Goal: Transaction & Acquisition: Purchase product/service

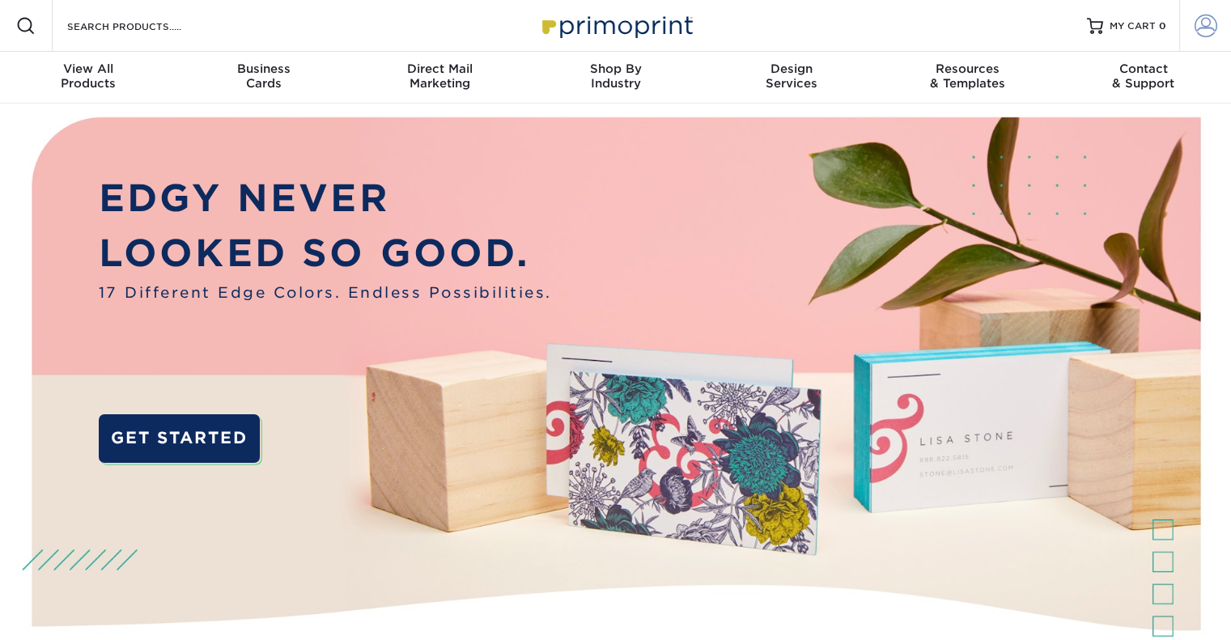
click at [1204, 21] on span at bounding box center [1206, 26] width 23 height 23
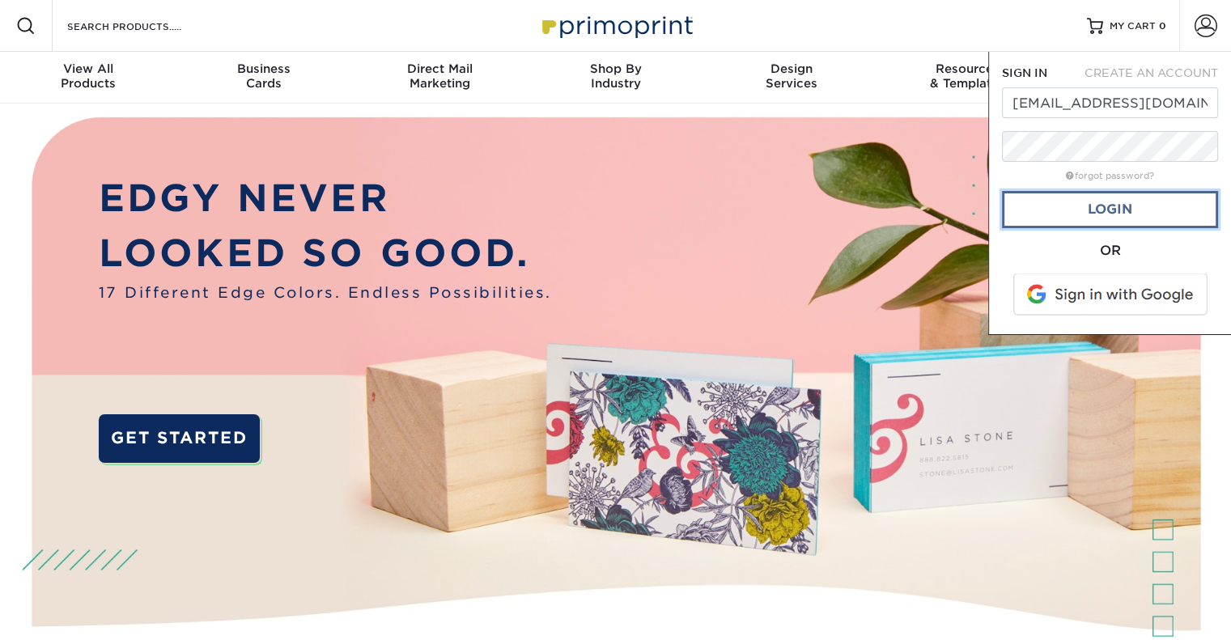
click at [1080, 227] on link "Login" at bounding box center [1110, 209] width 216 height 37
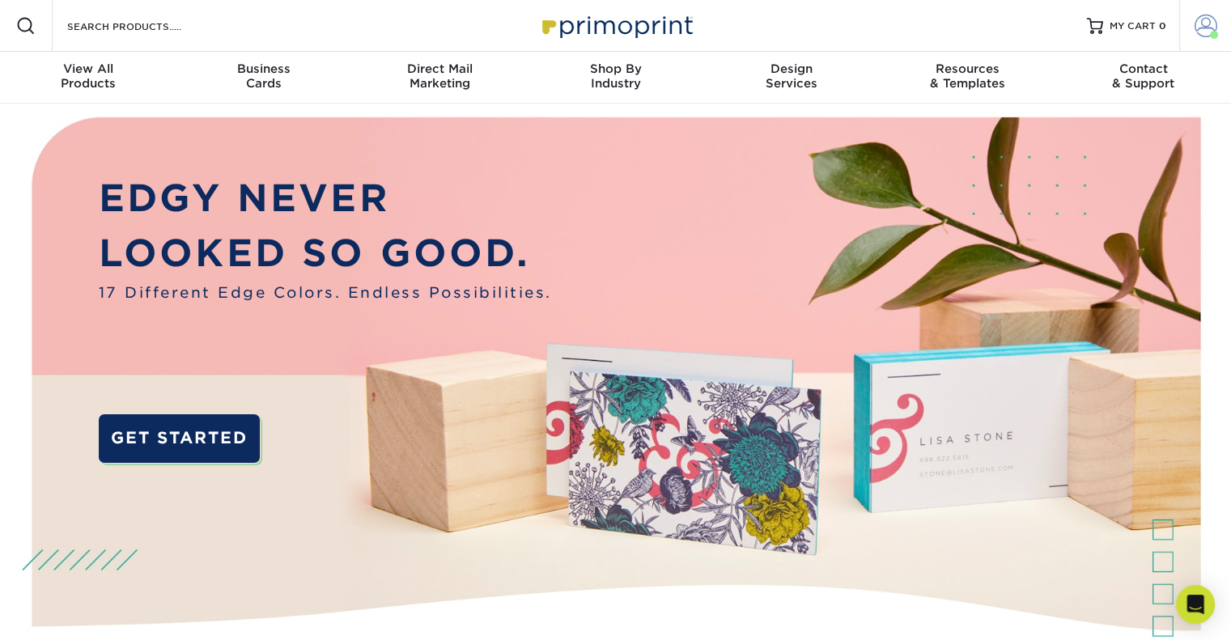
click at [1207, 26] on span at bounding box center [1206, 26] width 23 height 23
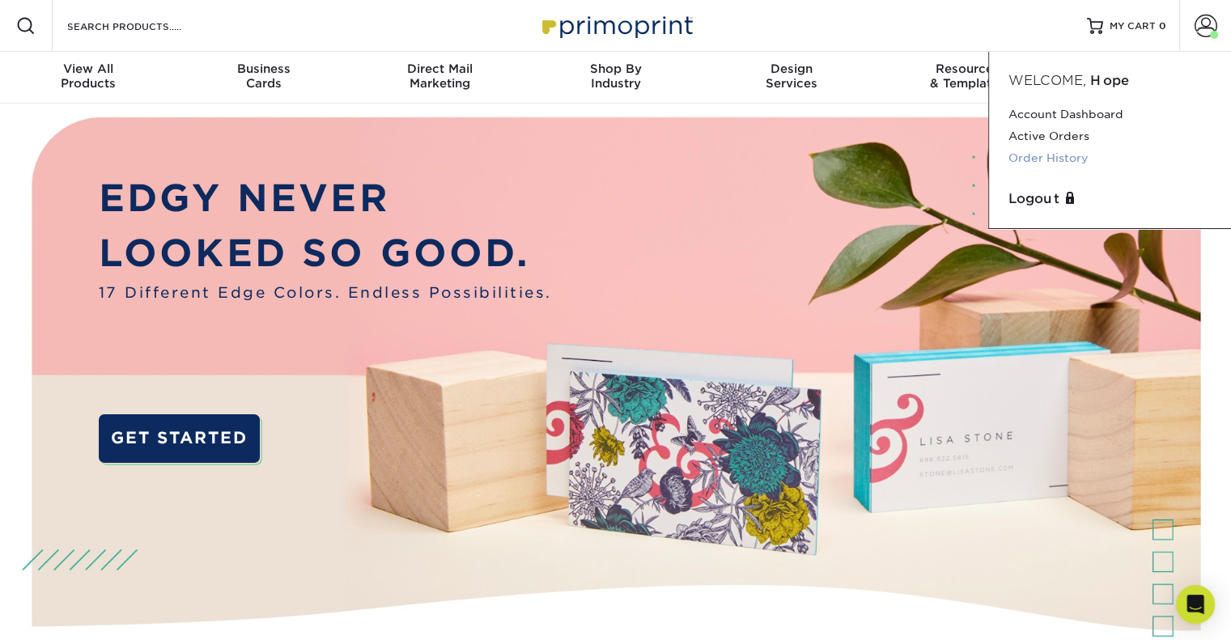
click at [1026, 158] on link "Order History" at bounding box center [1110, 158] width 203 height 22
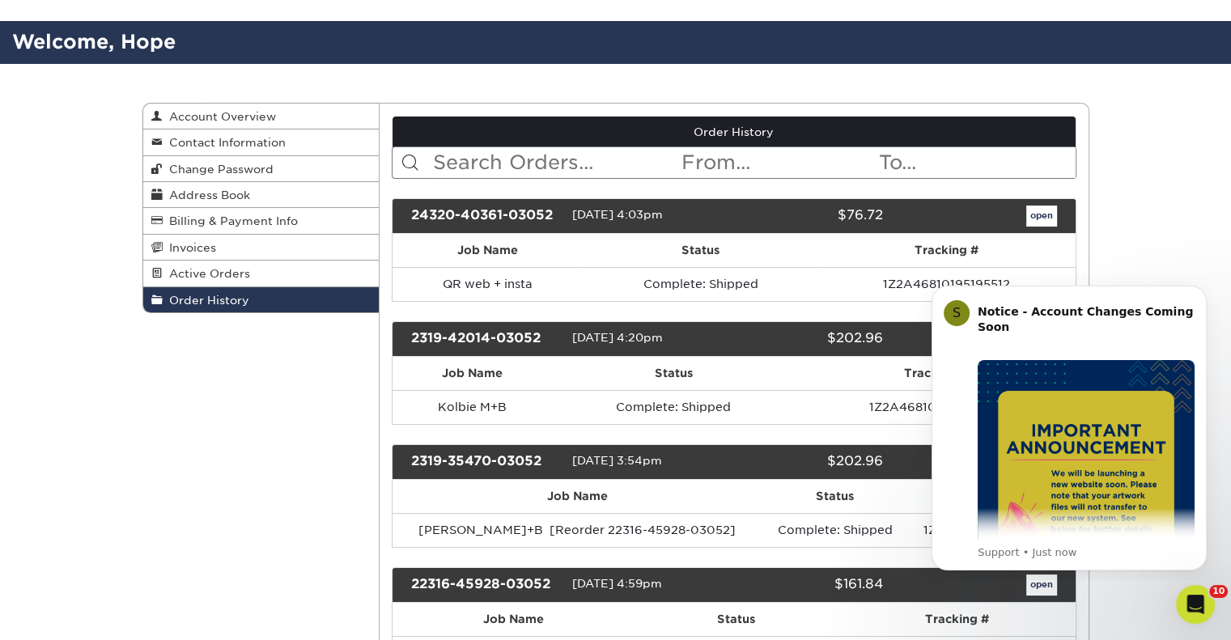
scroll to position [81, 0]
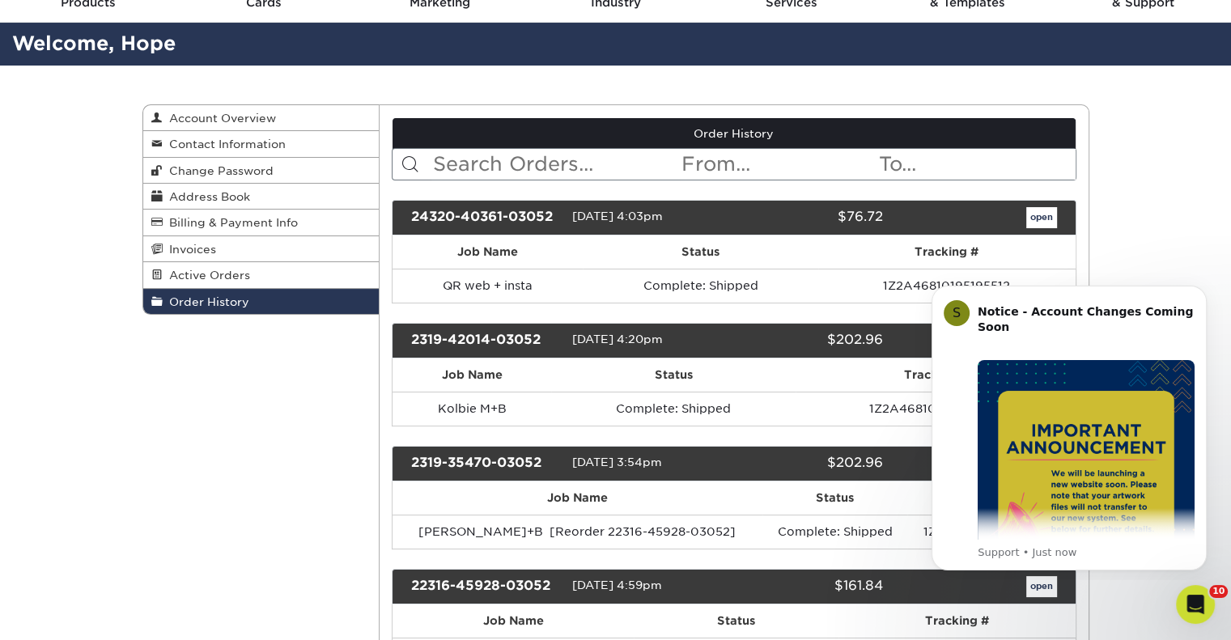
click at [775, 258] on th "Status" at bounding box center [701, 252] width 236 height 33
click at [1038, 219] on link "open" at bounding box center [1041, 217] width 31 height 21
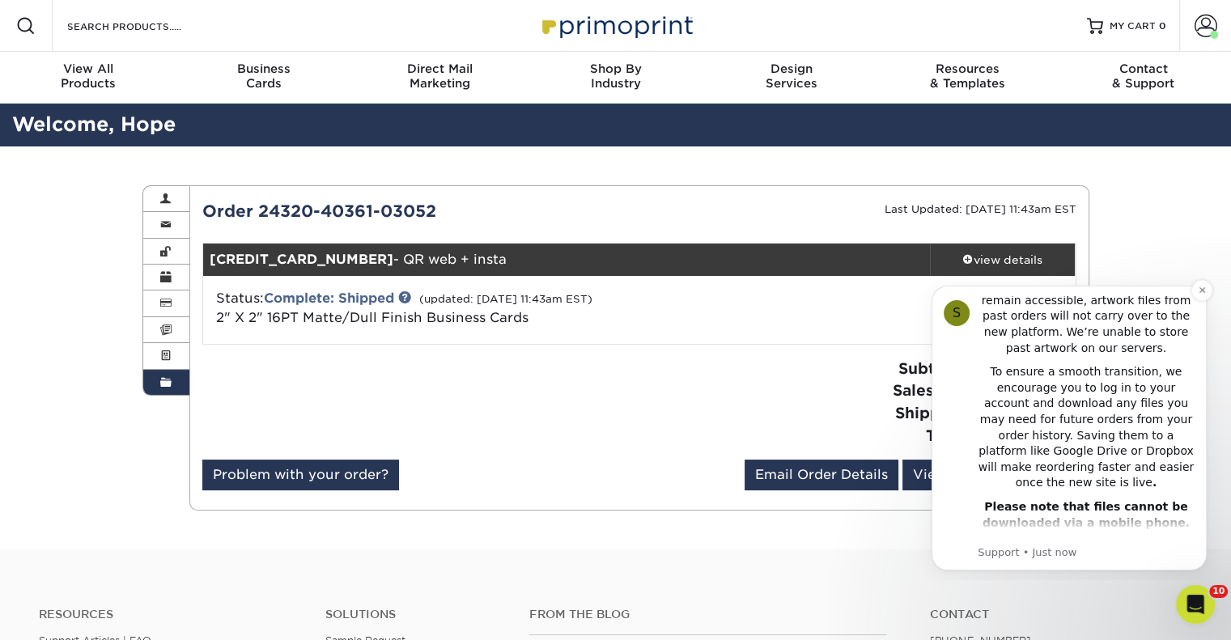
scroll to position [363, 0]
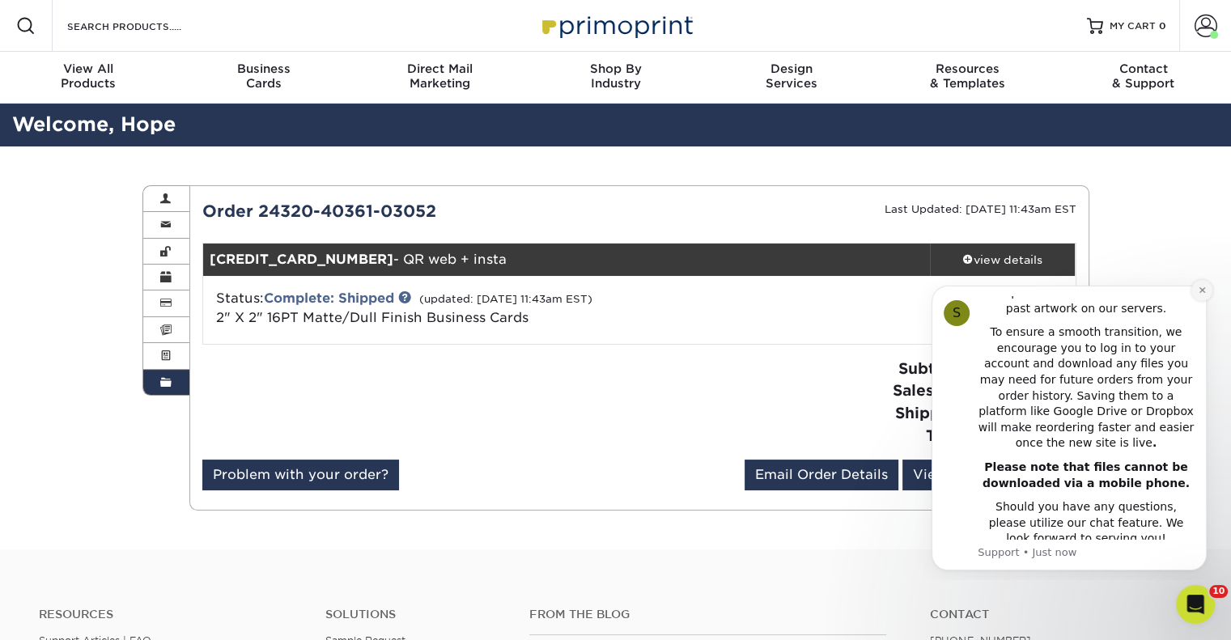
click at [1199, 288] on icon "Dismiss notification" at bounding box center [1202, 290] width 9 height 9
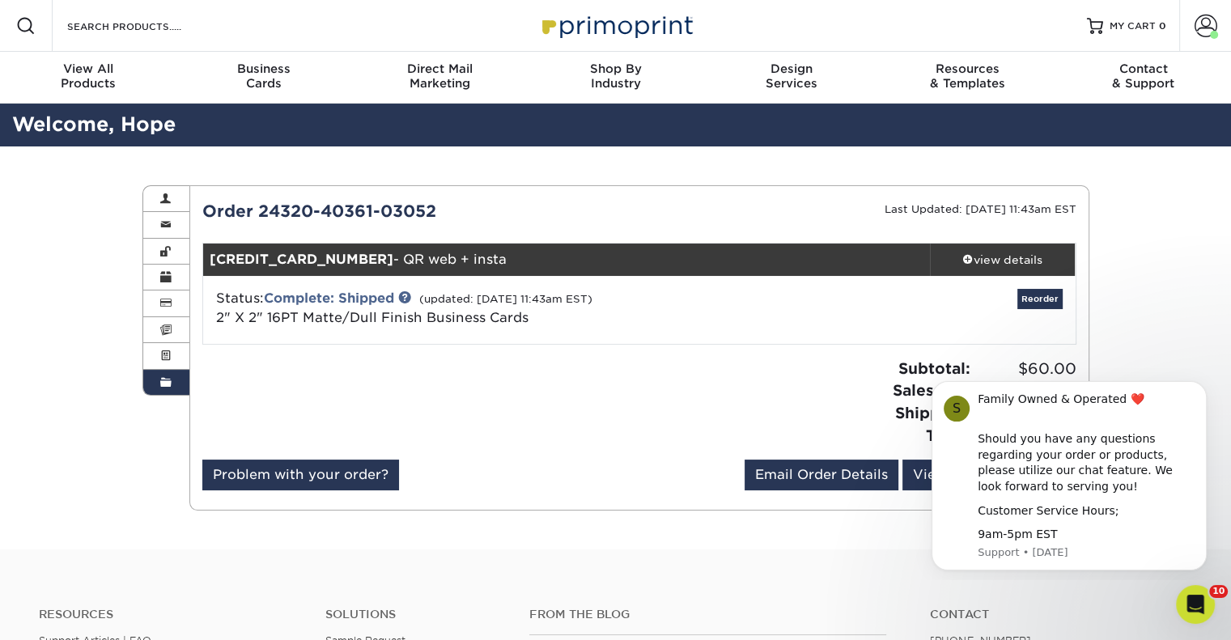
click at [1171, 346] on div "Order History Account Overview Contact Information Change Password Address Book…" at bounding box center [615, 348] width 1231 height 403
click at [1030, 295] on link "Reorder" at bounding box center [1039, 299] width 45 height 20
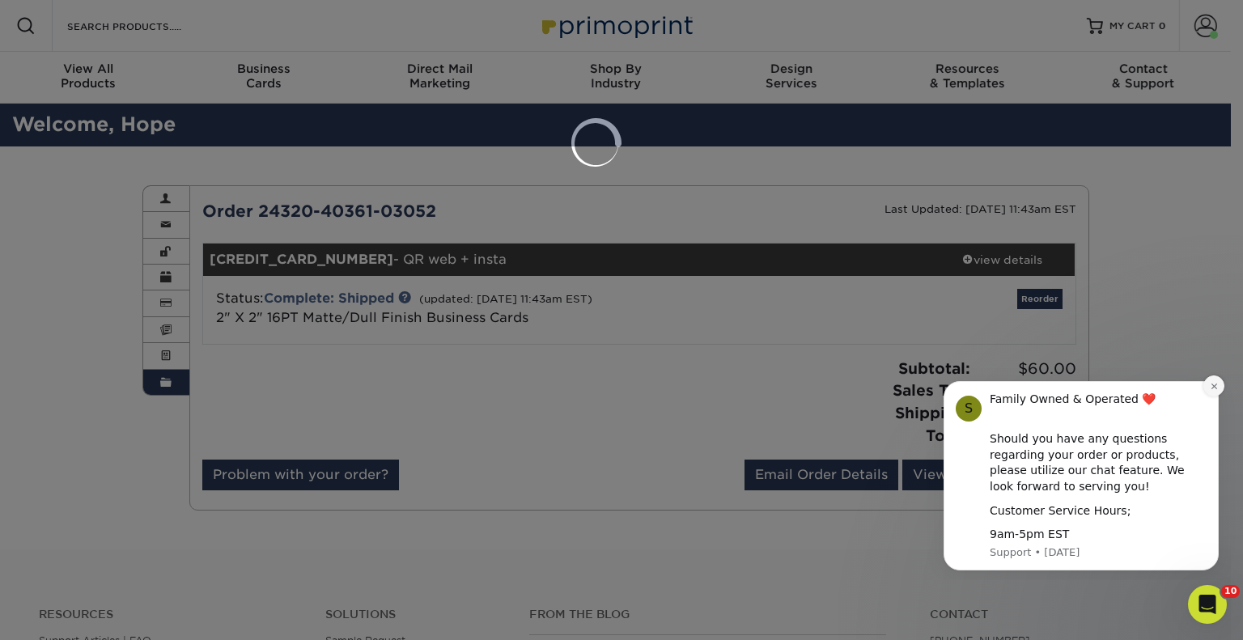
click at [1215, 383] on icon "Dismiss notification" at bounding box center [1214, 386] width 9 height 9
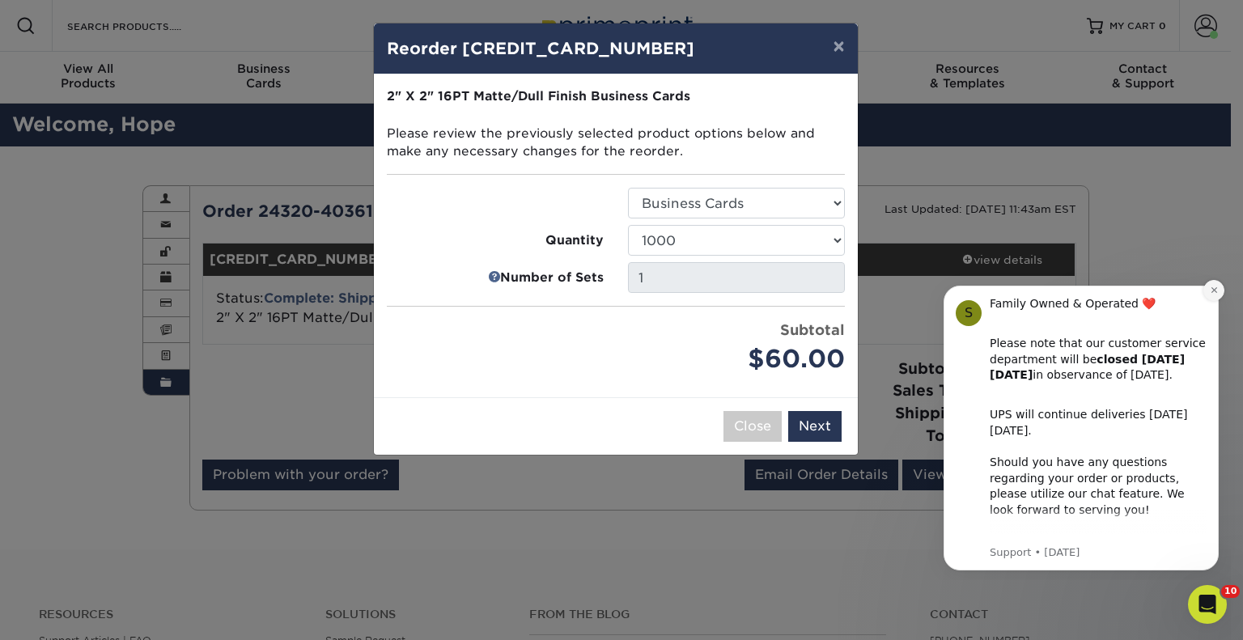
click at [1213, 289] on icon "Dismiss notification" at bounding box center [1214, 290] width 6 height 6
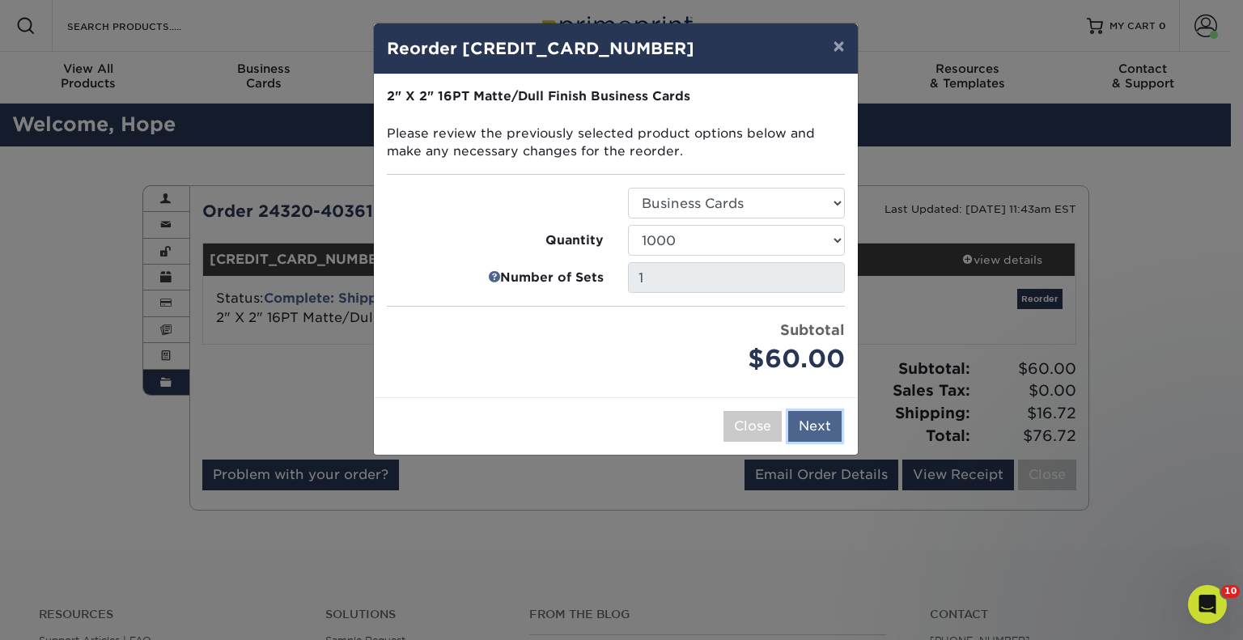
click at [827, 427] on button "Next" at bounding box center [814, 426] width 53 height 31
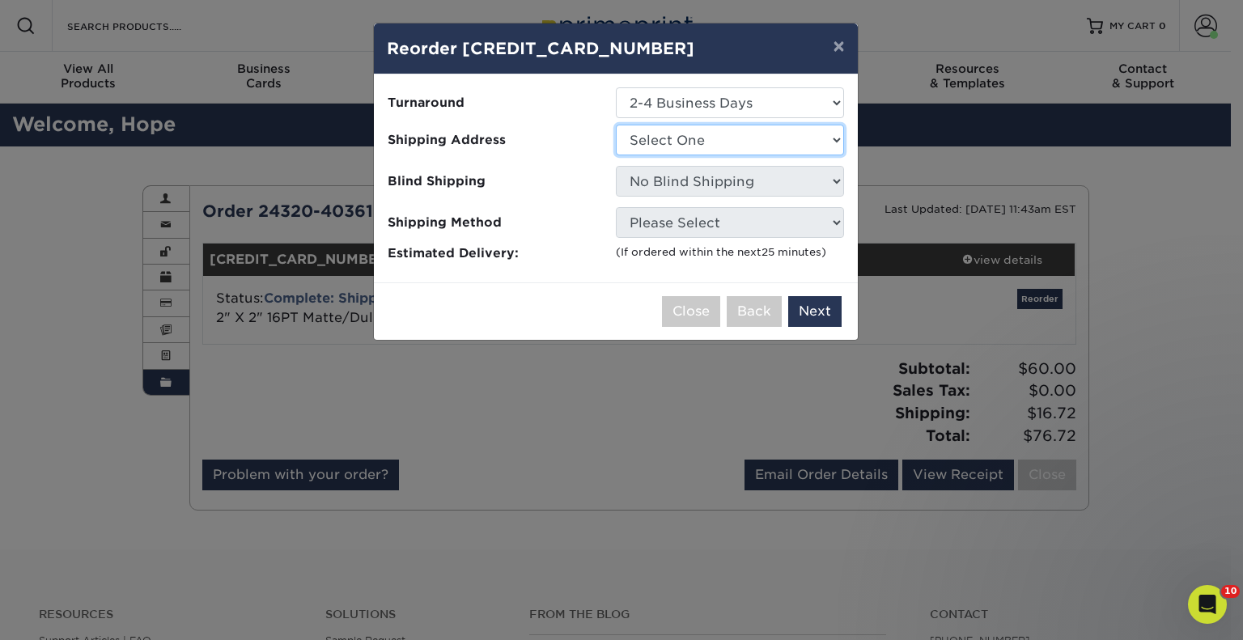
click at [743, 142] on select "Select One 714 M+B [GEOGRAPHIC_DATA] MINT + BASIL O+P ONYX + PEARL" at bounding box center [730, 140] width 228 height 31
select select "59850"
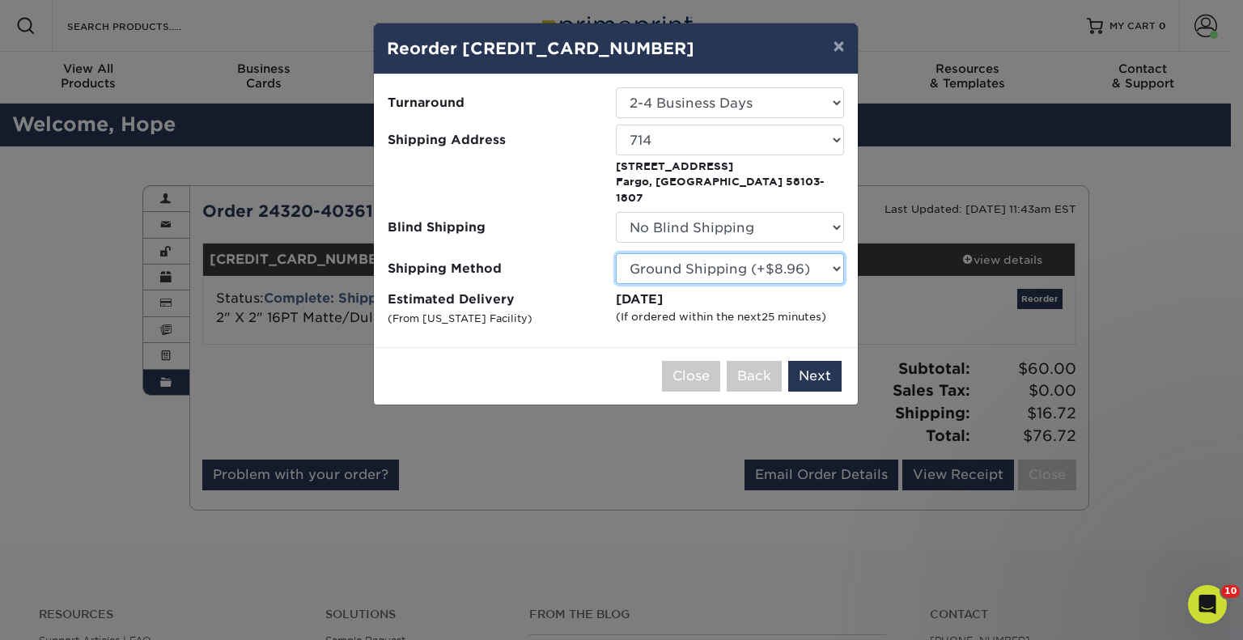
click at [678, 257] on select "Please Select Ground Shipping (+$8.96) 3 Day Shipping Service (+$18.11) 2 Day A…" at bounding box center [730, 268] width 228 height 31
click at [616, 253] on select "Please Select Ground Shipping (+$8.96) 3 Day Shipping Service (+$18.11) 2 Day A…" at bounding box center [730, 268] width 228 height 31
click at [577, 347] on div "Close Back Next Add to Cart" at bounding box center [616, 375] width 484 height 57
click at [824, 364] on button "Next" at bounding box center [814, 376] width 53 height 31
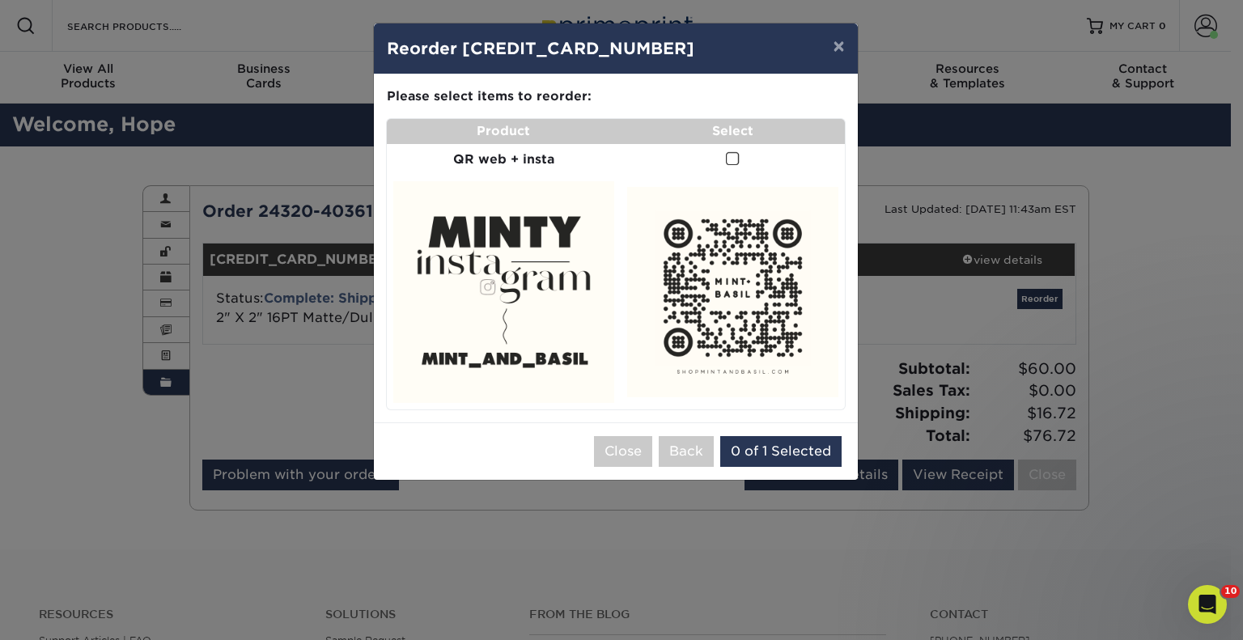
click at [736, 155] on span at bounding box center [733, 158] width 14 height 15
click at [0, 0] on input "checkbox" at bounding box center [0, 0] width 0 height 0
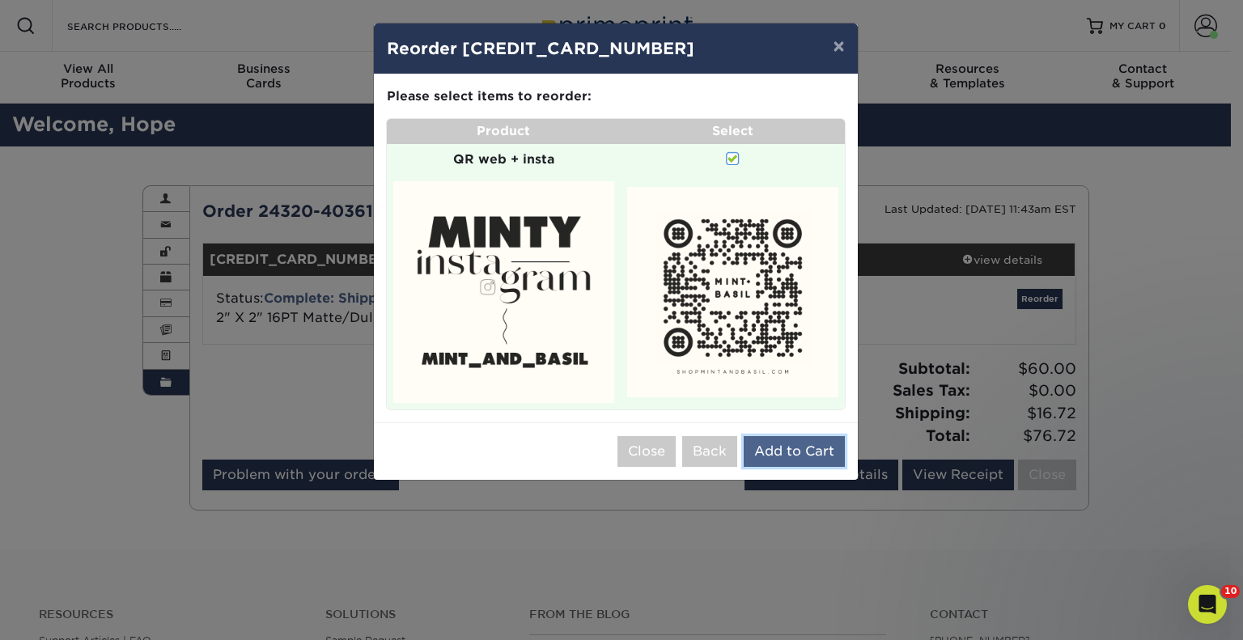
click at [788, 454] on button "Add to Cart" at bounding box center [794, 451] width 101 height 31
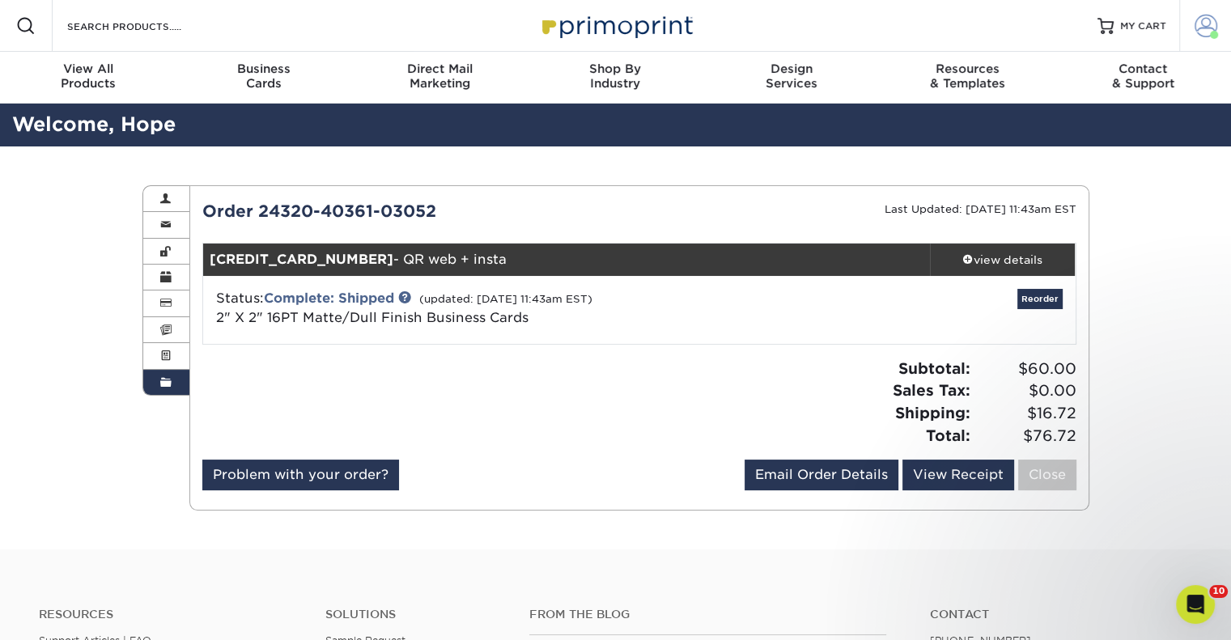
click at [1200, 28] on span at bounding box center [1206, 26] width 23 height 23
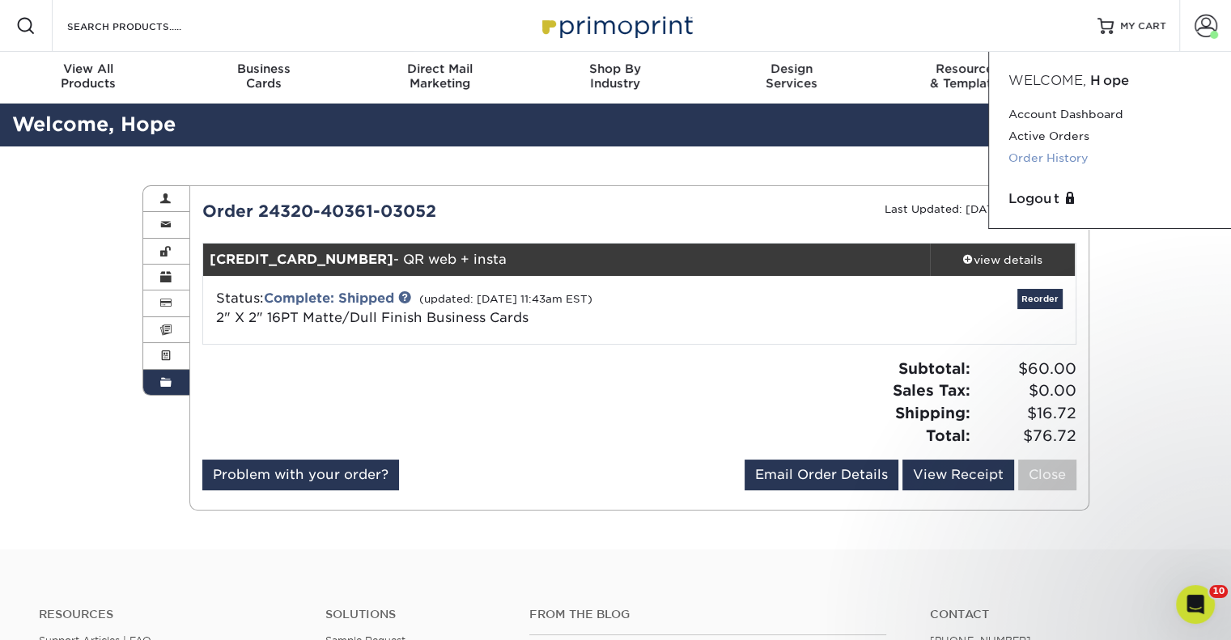
click at [1026, 158] on link "Order History" at bounding box center [1110, 158] width 203 height 22
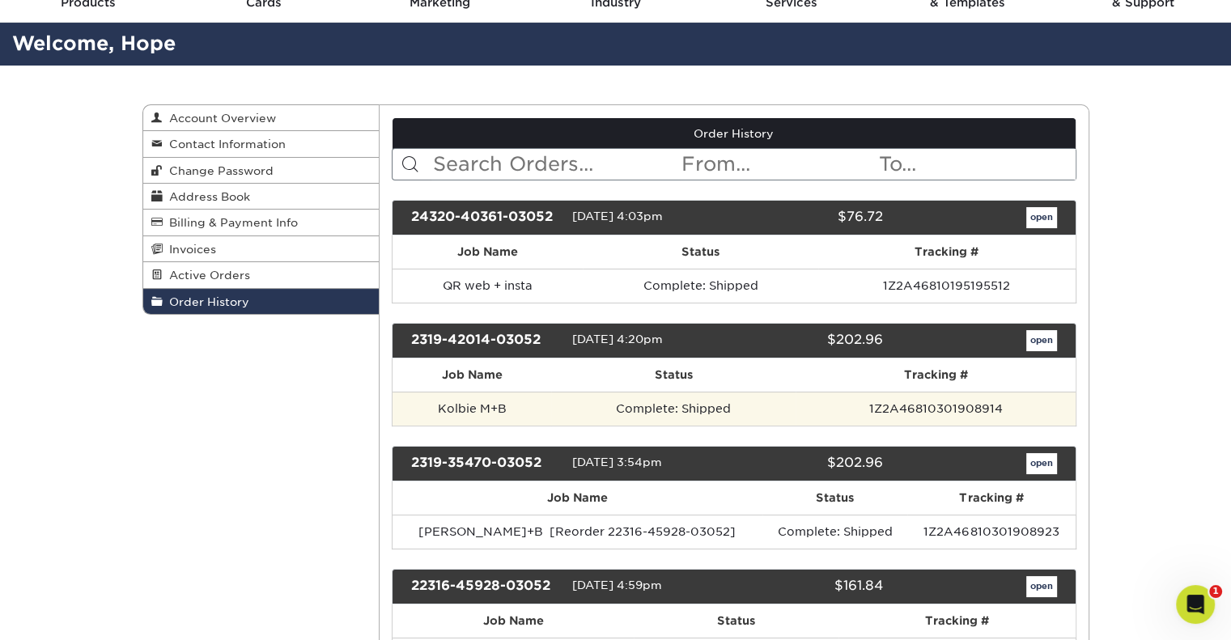
click at [774, 407] on td "Complete: Shipped" at bounding box center [673, 409] width 244 height 34
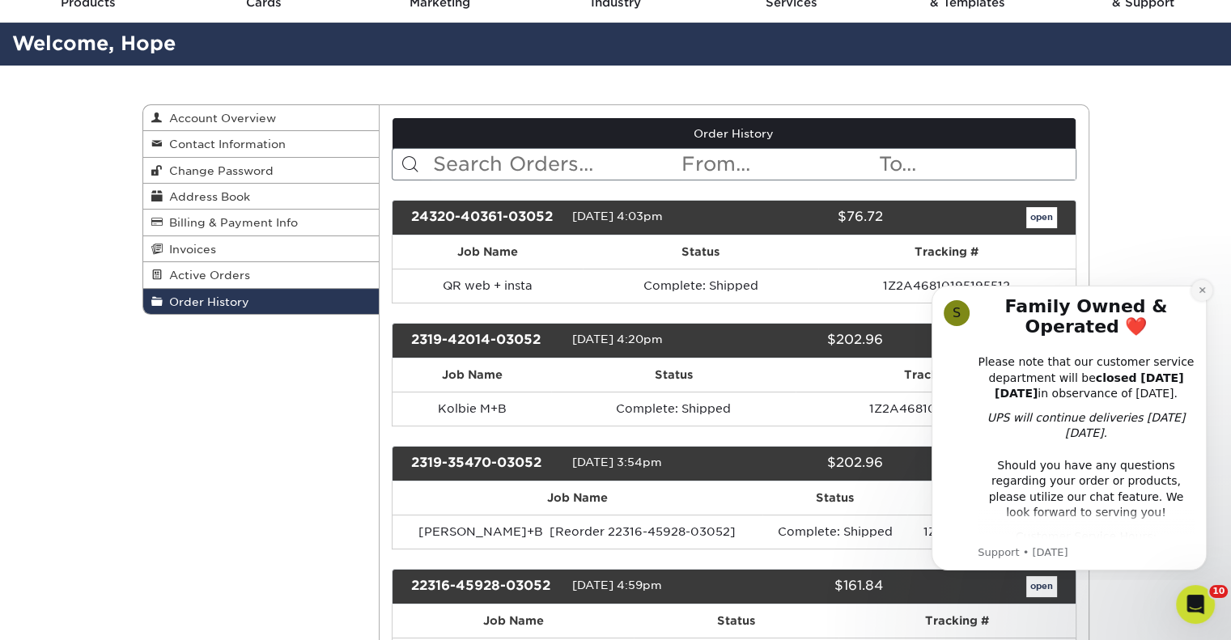
click at [1200, 293] on icon "Dismiss notification" at bounding box center [1202, 290] width 9 height 9
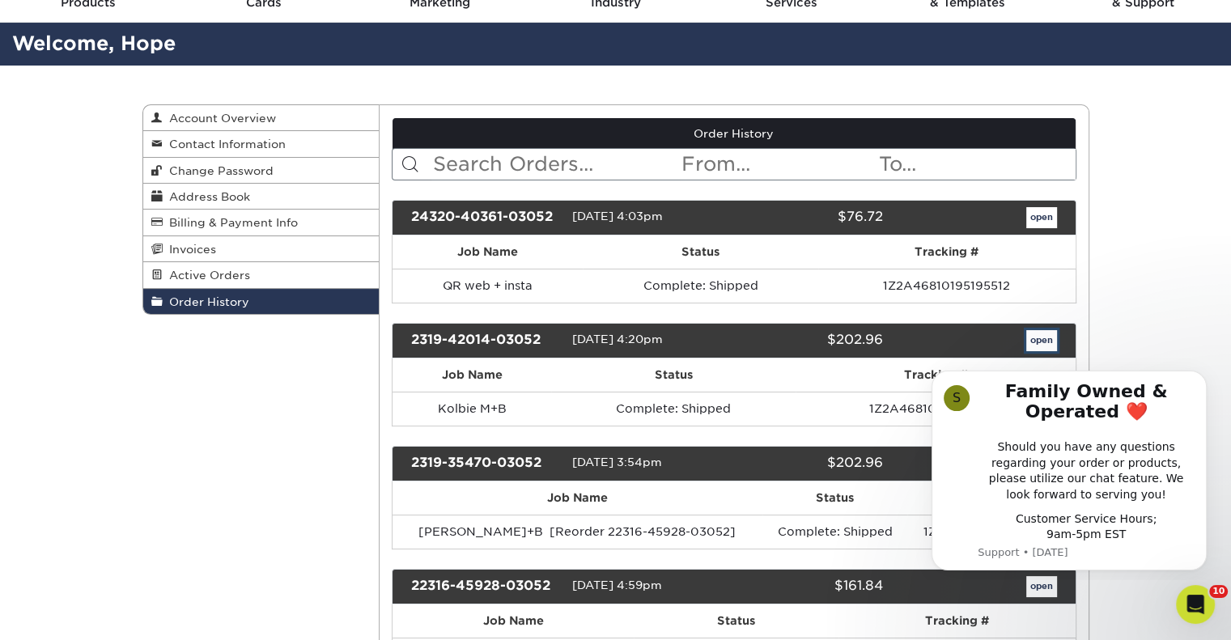
click at [1034, 334] on link "open" at bounding box center [1041, 340] width 31 height 21
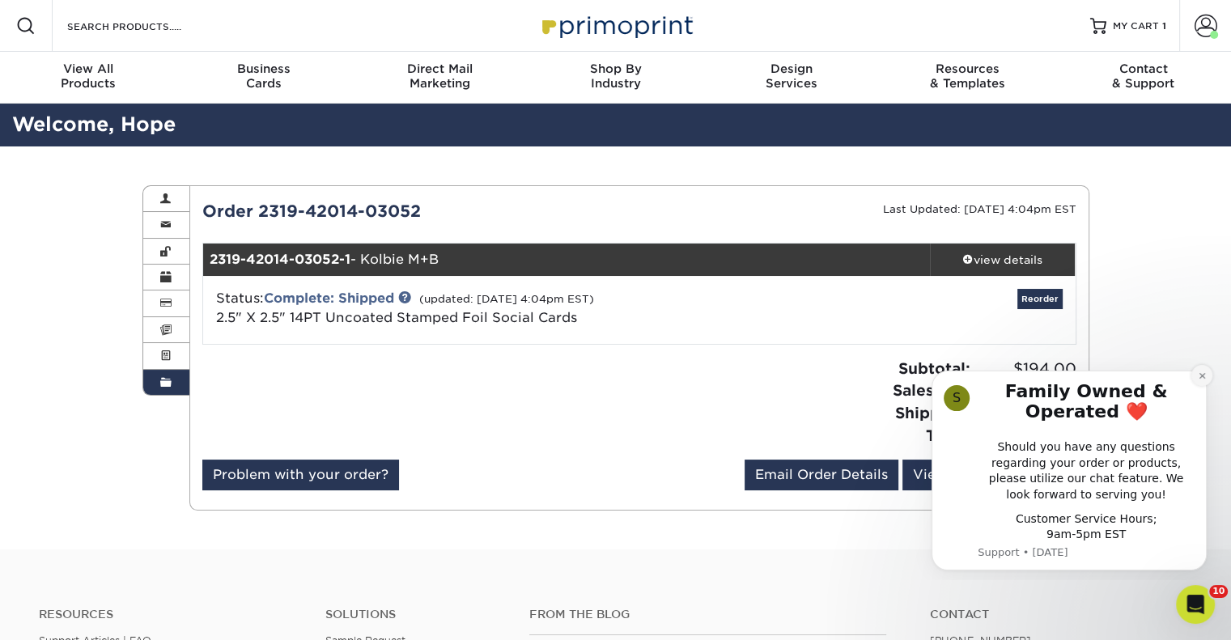
click at [1203, 376] on icon "Dismiss notification" at bounding box center [1202, 376] width 9 height 9
click at [1197, 377] on button "Dismiss notification" at bounding box center [1202, 375] width 21 height 21
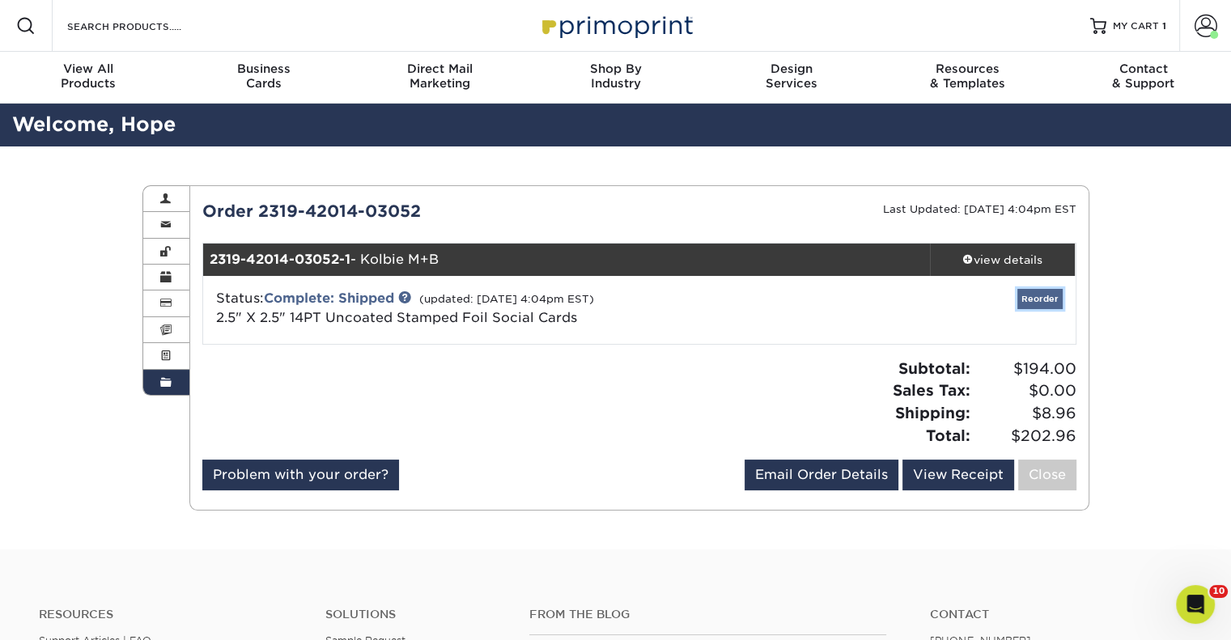
click at [1037, 298] on link "Reorder" at bounding box center [1039, 299] width 45 height 20
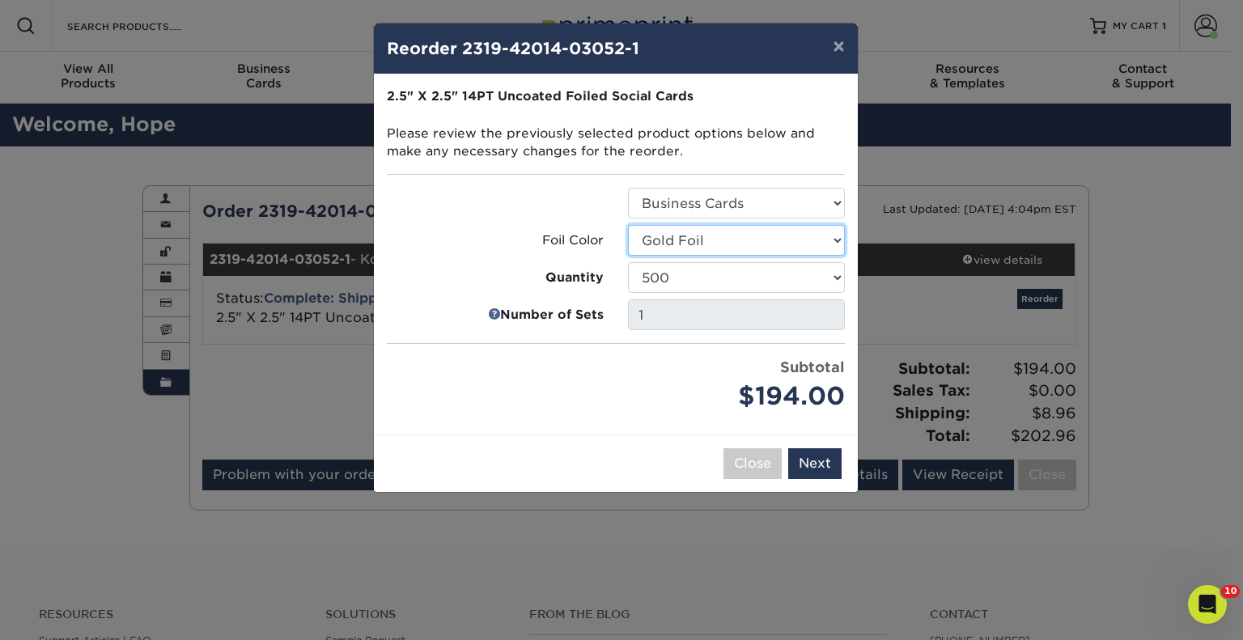
click at [703, 236] on select "Select Option Silver Foil Black Foil (null) Blue Foil (null) Copper Foil Gold F…" at bounding box center [736, 240] width 217 height 31
click at [628, 225] on select "Select Option Silver Foil Black Foil (null) Blue Foil (null) Copper Foil Gold F…" at bounding box center [736, 240] width 217 height 31
click at [729, 198] on select "Select Option Business Cards" at bounding box center [736, 203] width 217 height 31
click at [753, 244] on select "Select Option Silver Foil Black Foil (null) Blue Foil (null) Copper Foil Gold F…" at bounding box center [736, 240] width 217 height 31
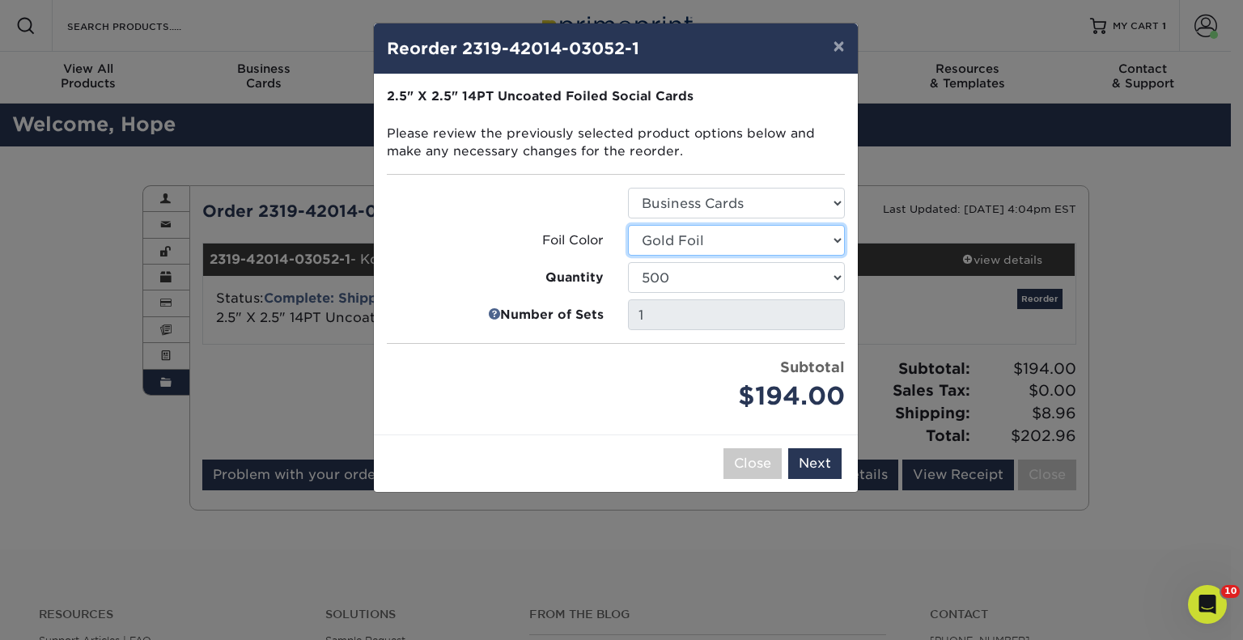
click at [628, 225] on select "Select Option Silver Foil Black Foil (null) Blue Foil (null) Copper Foil Gold F…" at bounding box center [736, 240] width 217 height 31
click at [706, 240] on select "Select Option Silver Foil Black Foil (null) Blue Foil (null) Copper Foil Gold F…" at bounding box center [736, 240] width 217 height 31
select select "a834dd52-fe06-4ed6-9a86-5bd3c2d02515"
click at [628, 225] on select "Select Option Silver Foil Black Foil (null) Blue Foil (null) Copper Foil Gold F…" at bounding box center [736, 240] width 217 height 31
click at [804, 459] on button "Next" at bounding box center [814, 463] width 53 height 31
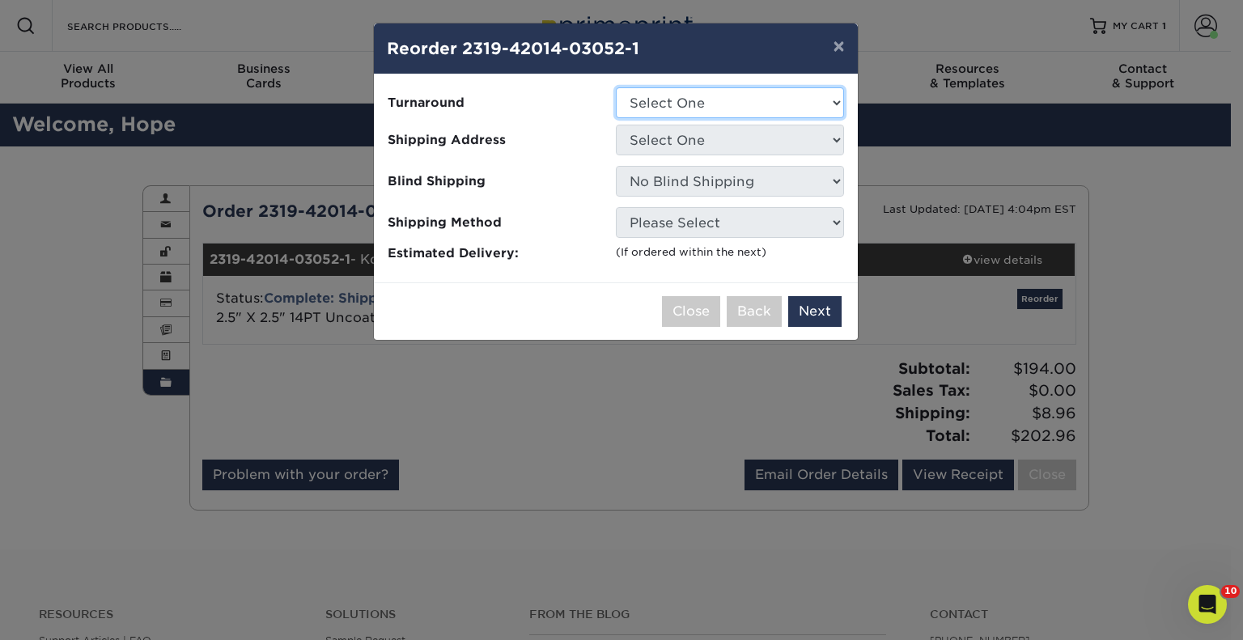
click at [690, 94] on select "Select One 5-7 Business Days" at bounding box center [730, 102] width 228 height 31
select select "00eaba11-2150-4ffd-9a46-8dedb72cfb52"
click at [616, 87] on select "Select One 5-7 Business Days" at bounding box center [730, 102] width 228 height 31
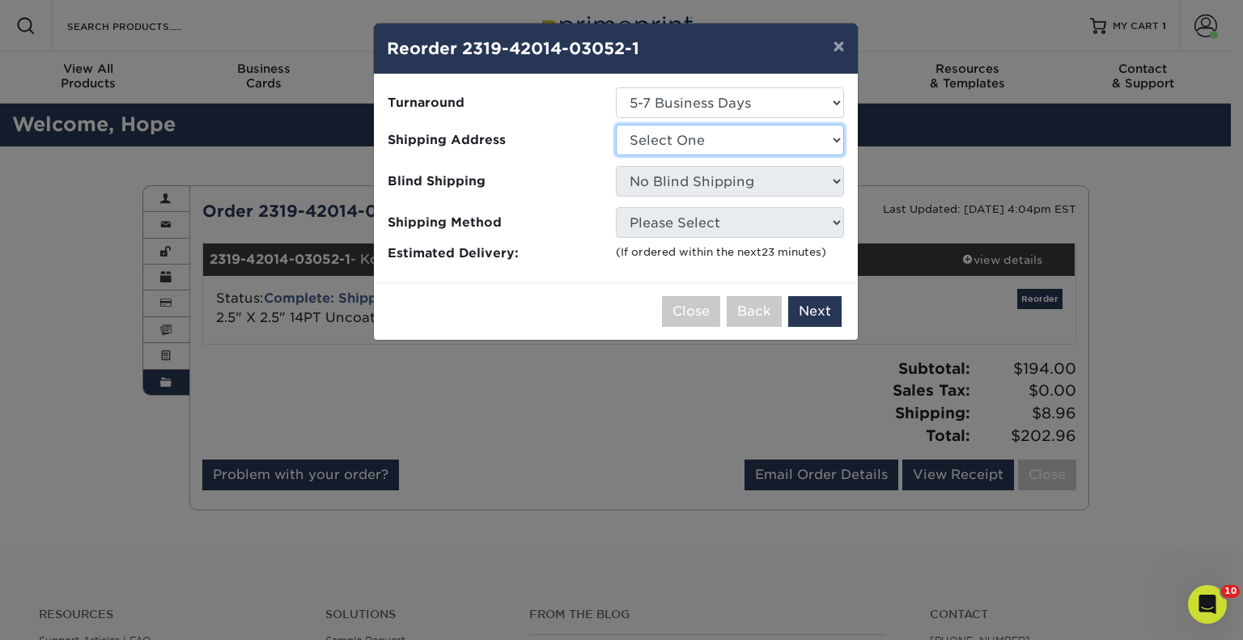
click at [691, 145] on select "Select One 714 M+B [GEOGRAPHIC_DATA] MINT + BASIL O+P ONYX + PEARL" at bounding box center [730, 140] width 228 height 31
select select "59850"
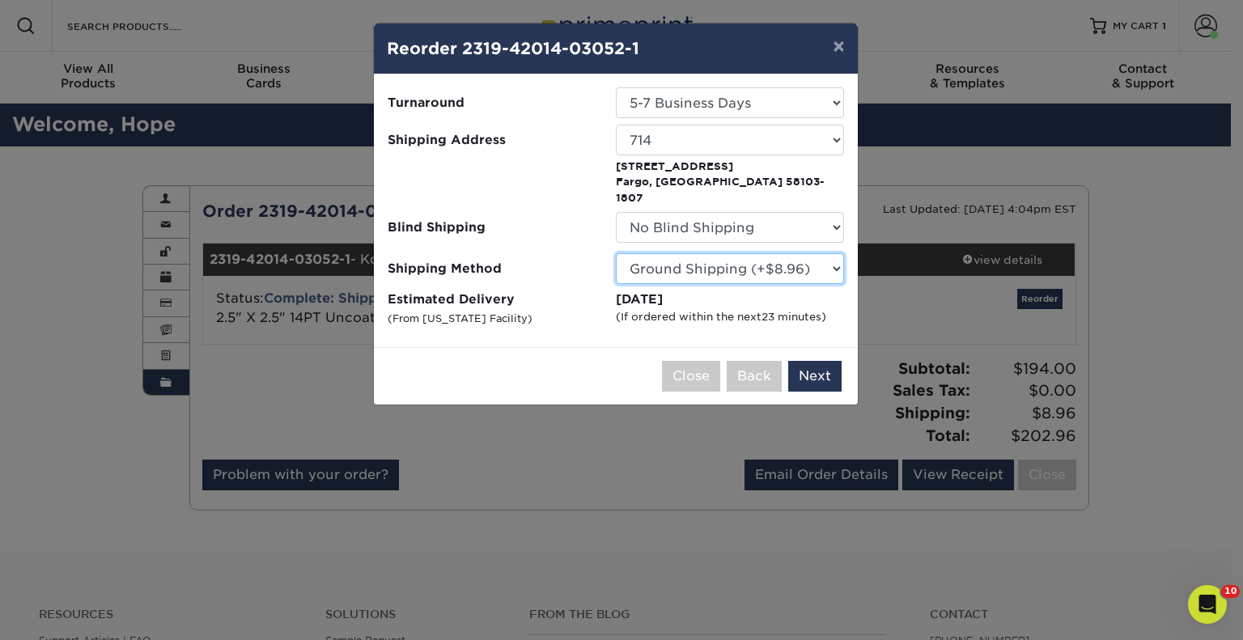
click at [695, 256] on select "Please Select Ground Shipping (+$8.96) 3 Day Shipping Service (+$16.73) 2 Day A…" at bounding box center [730, 268] width 228 height 31
click at [802, 361] on button "Next" at bounding box center [814, 376] width 53 height 31
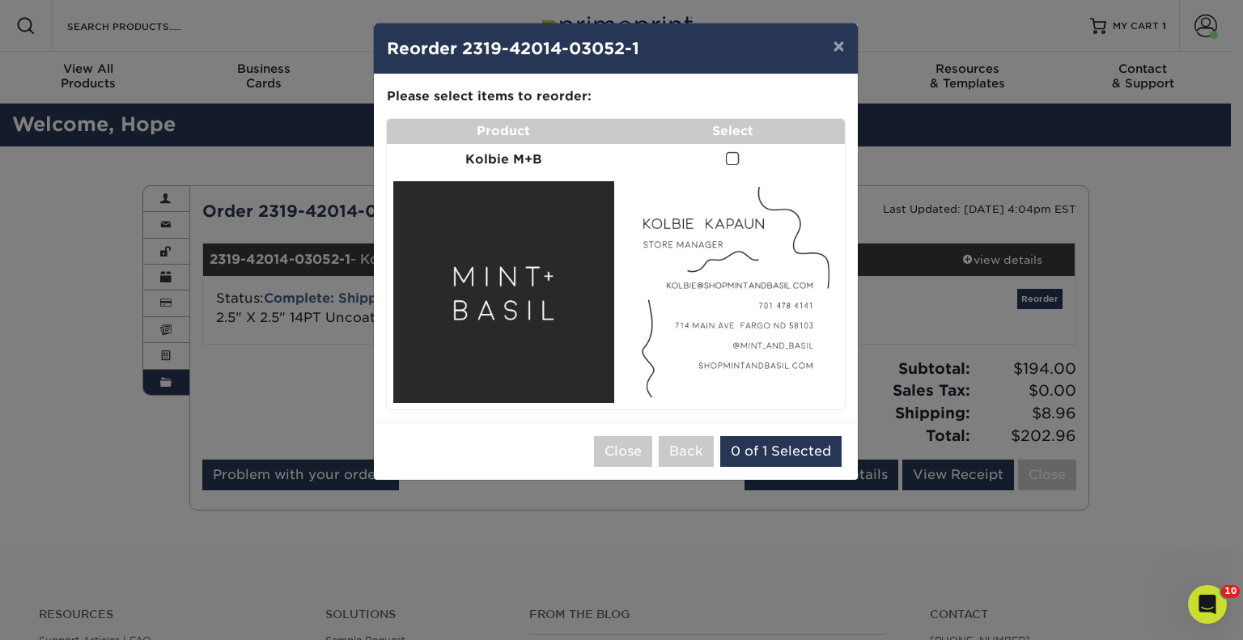
click at [731, 155] on span at bounding box center [733, 158] width 14 height 15
click at [0, 0] on input "checkbox" at bounding box center [0, 0] width 0 height 0
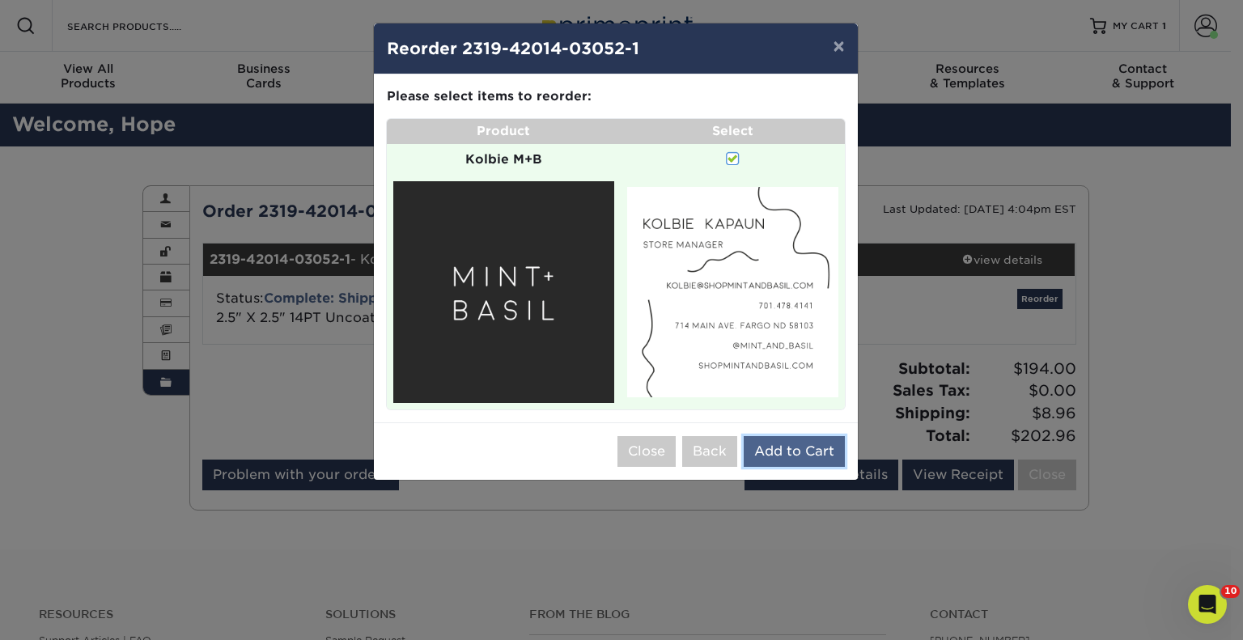
click at [780, 449] on button "Add to Cart" at bounding box center [794, 451] width 101 height 31
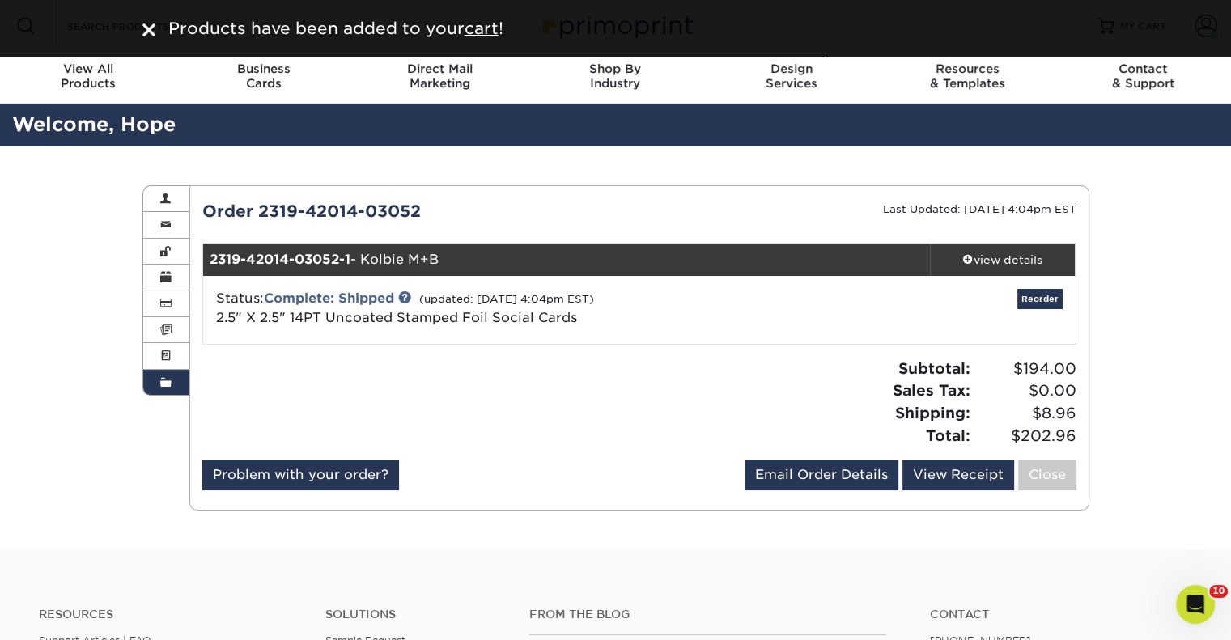
click at [479, 27] on div "Products have been added to your cart !" at bounding box center [615, 28] width 947 height 24
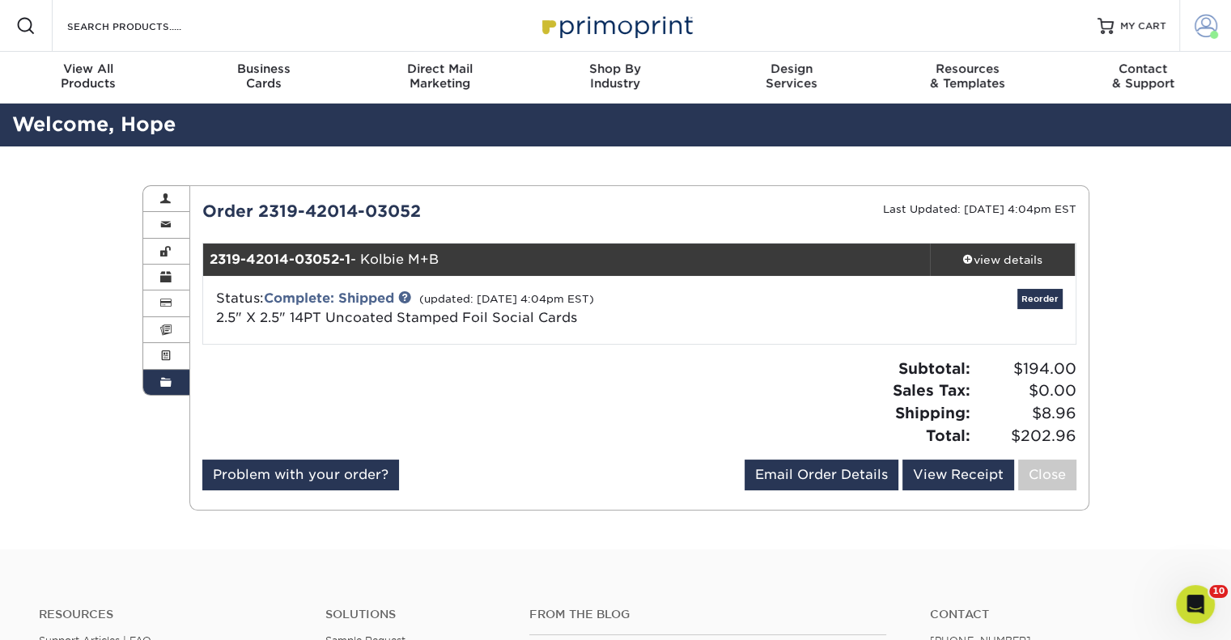
click at [1209, 33] on span at bounding box center [1206, 26] width 23 height 23
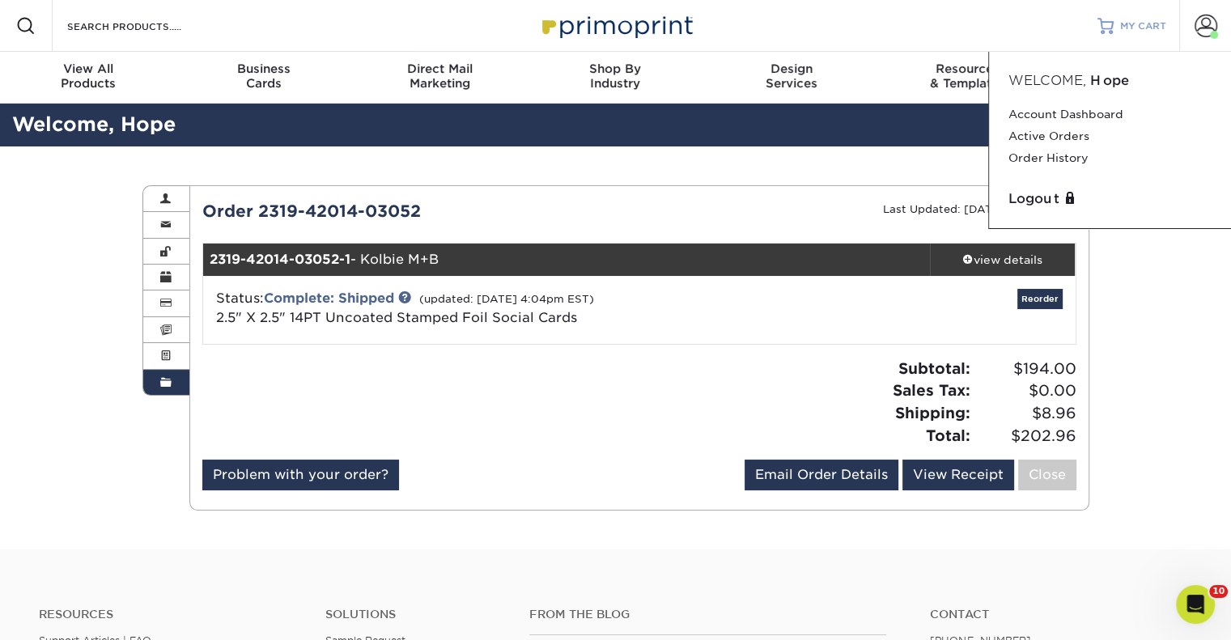
click at [1151, 22] on span "MY CART" at bounding box center [1143, 26] width 46 height 14
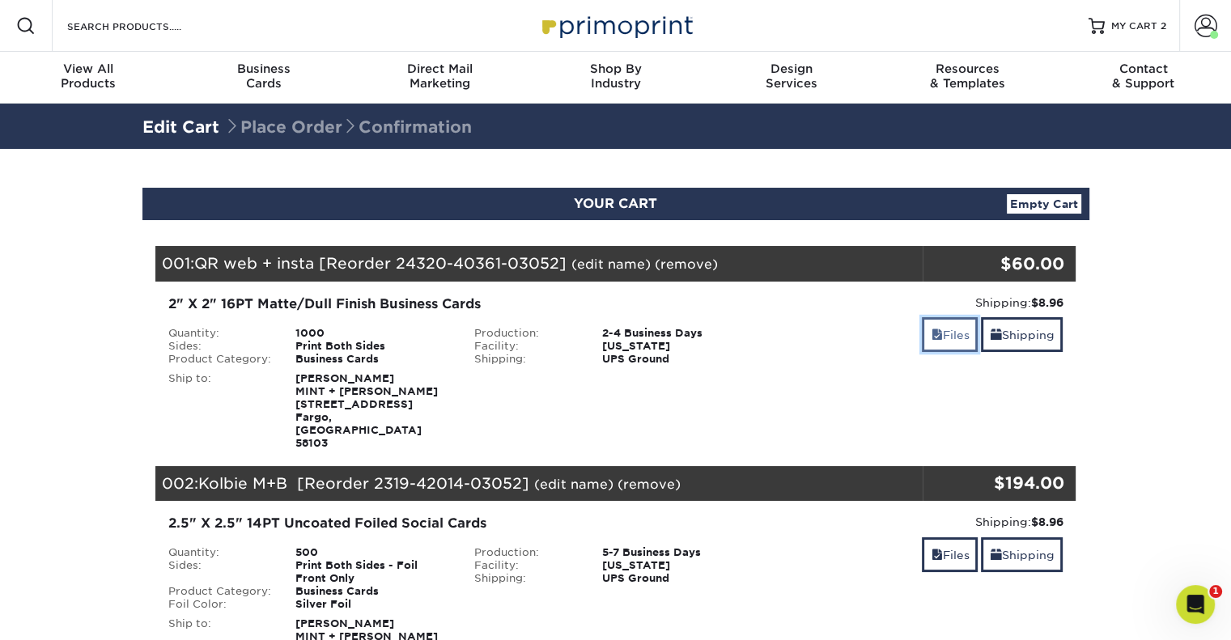
click at [935, 335] on span at bounding box center [936, 335] width 11 height 13
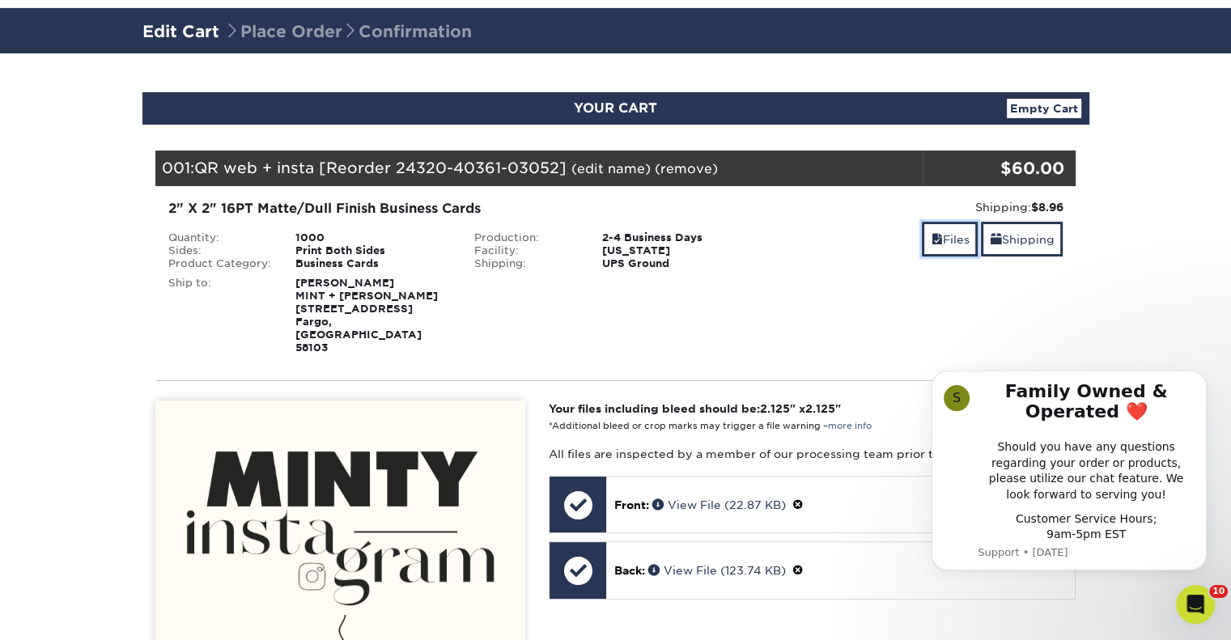
scroll to position [81, 0]
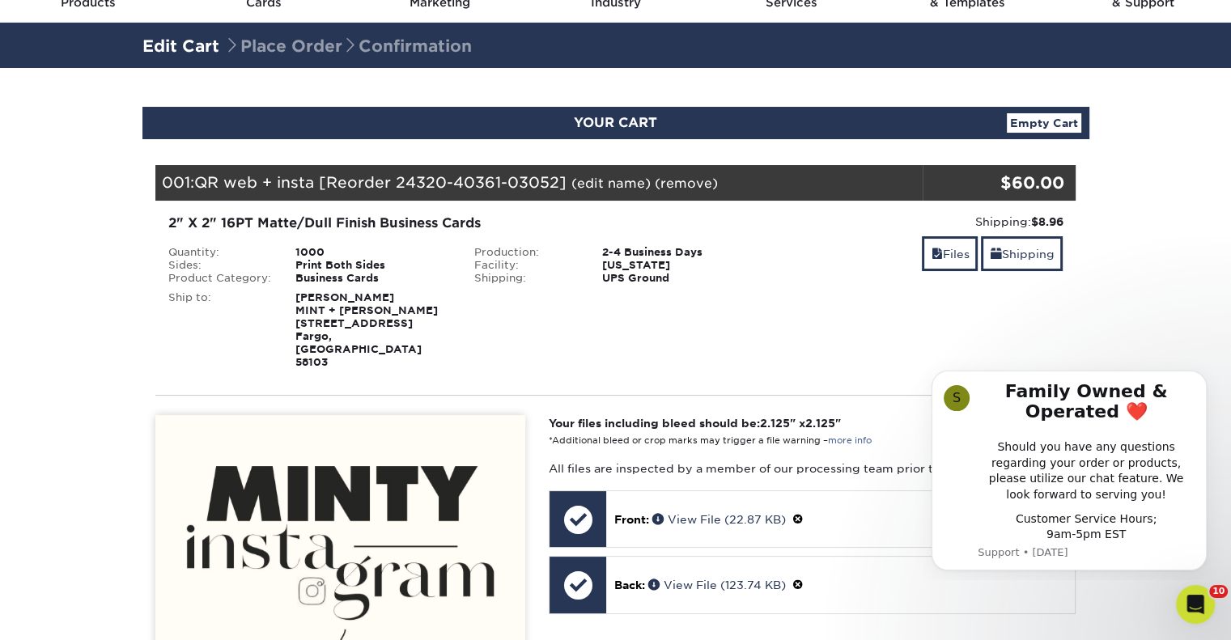
click at [836, 255] on div "Files Shipping" at bounding box center [922, 255] width 283 height 38
click at [931, 257] on span at bounding box center [936, 254] width 11 height 13
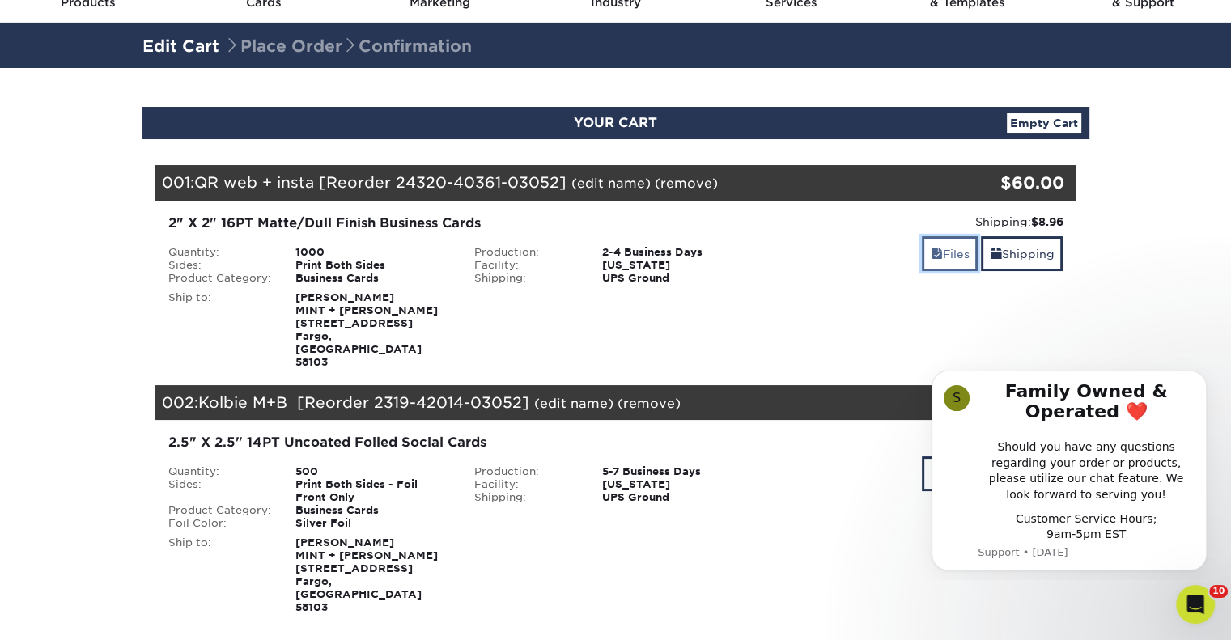
click at [931, 257] on span at bounding box center [936, 254] width 11 height 13
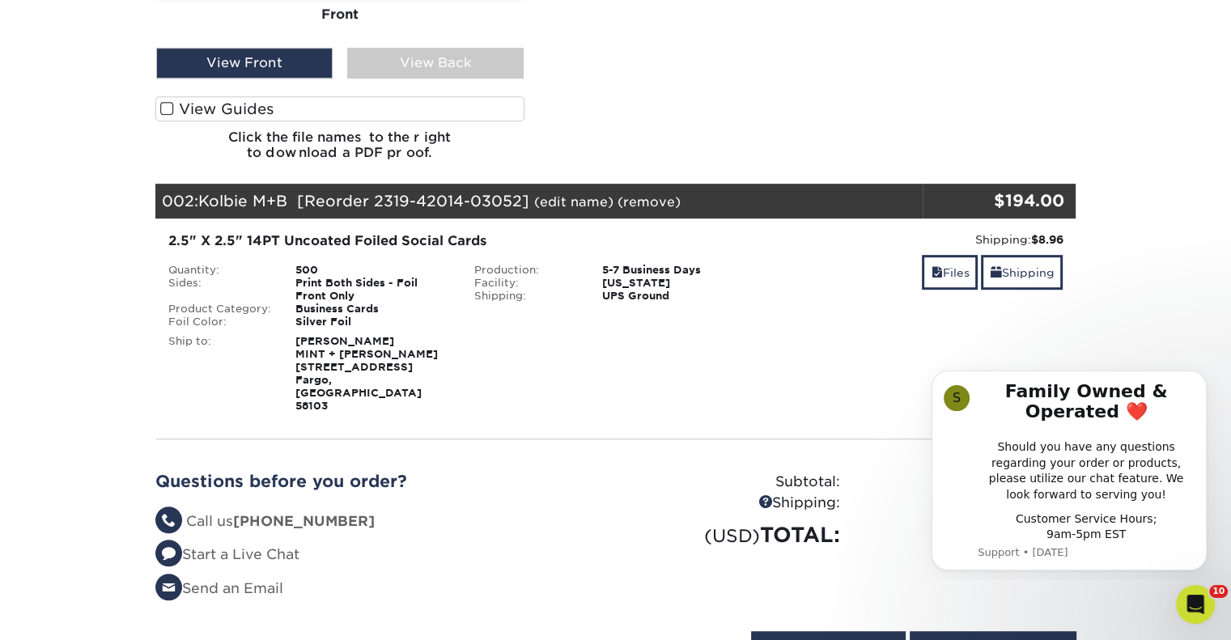
scroll to position [971, 0]
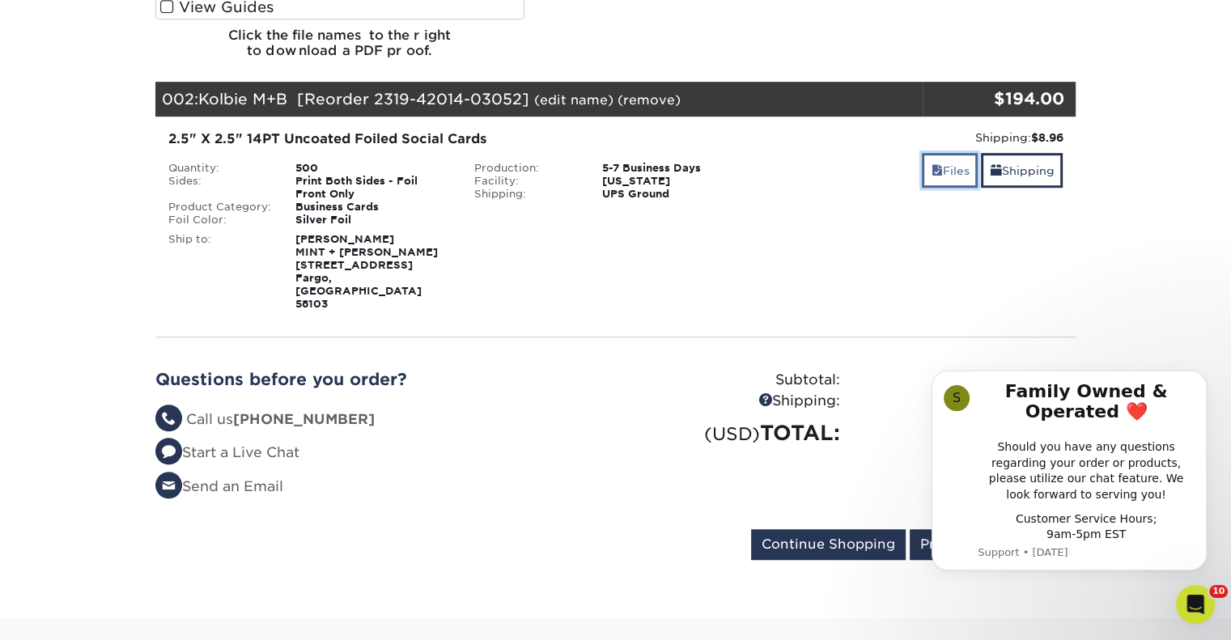
click at [962, 153] on link "Files" at bounding box center [950, 170] width 56 height 35
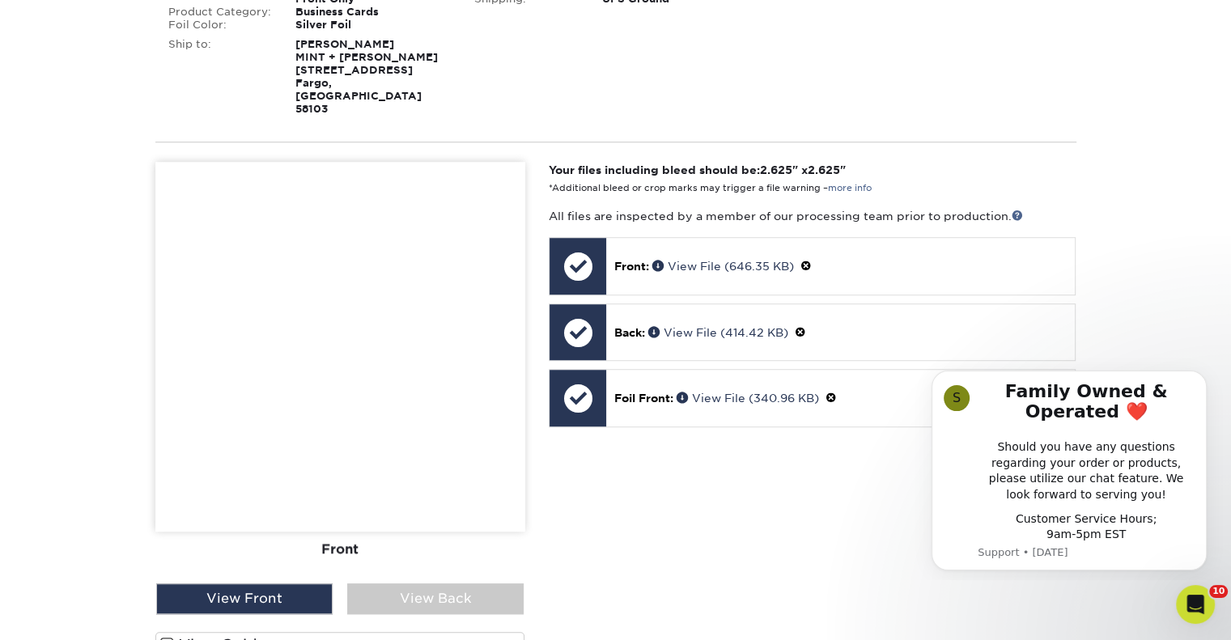
scroll to position [1214, 0]
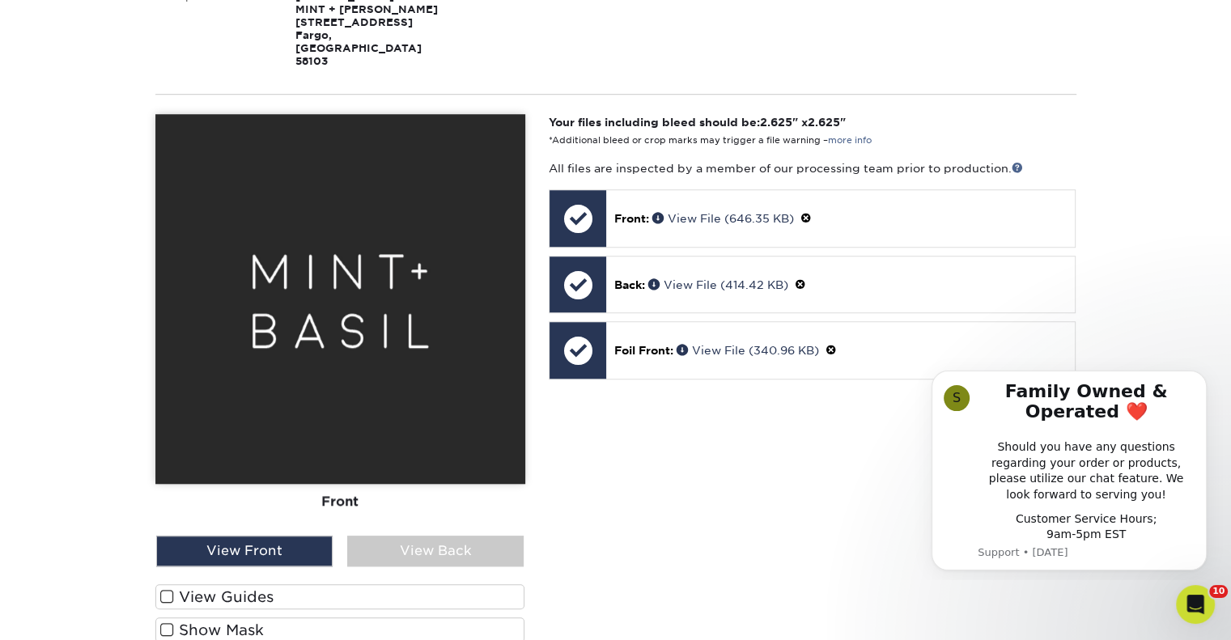
click at [168, 589] on span at bounding box center [167, 596] width 14 height 15
click at [0, 0] on input "View Guides" at bounding box center [0, 0] width 0 height 0
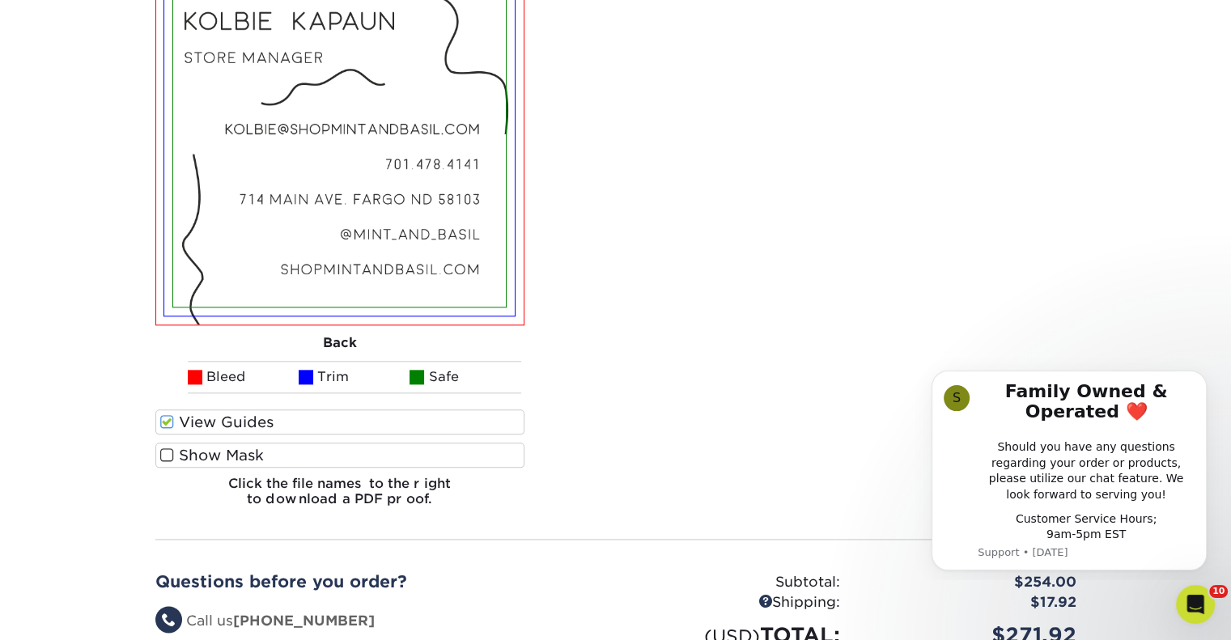
scroll to position [1781, 0]
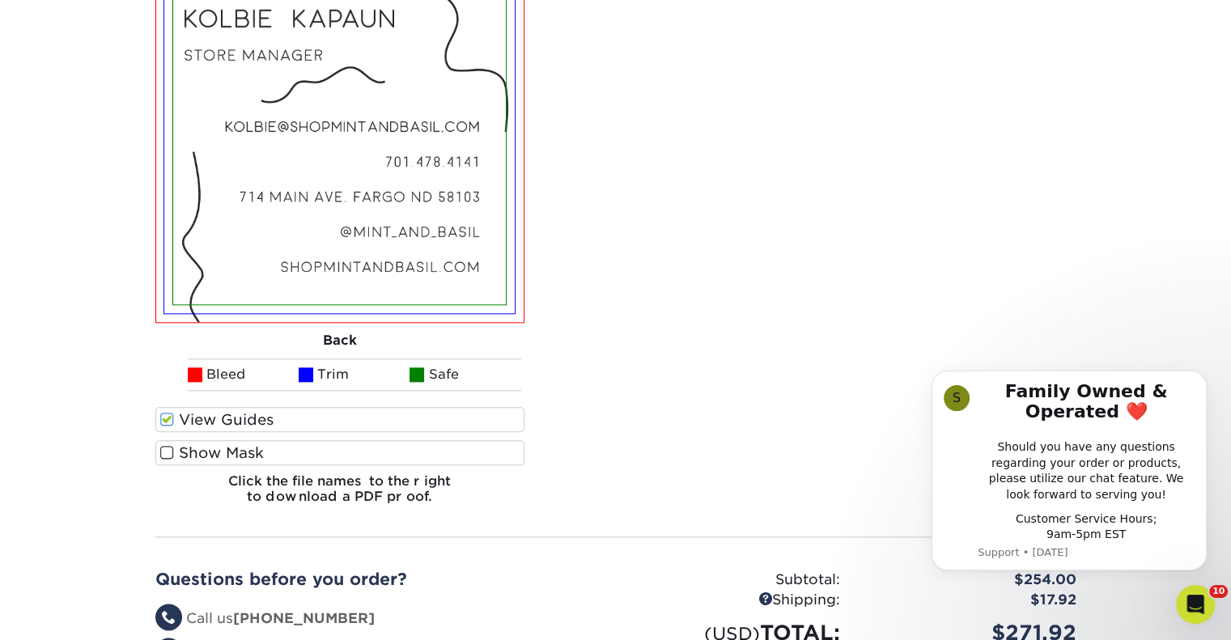
click at [164, 445] on span at bounding box center [167, 452] width 14 height 15
click at [0, 0] on input "Show Mask" at bounding box center [0, 0] width 0 height 0
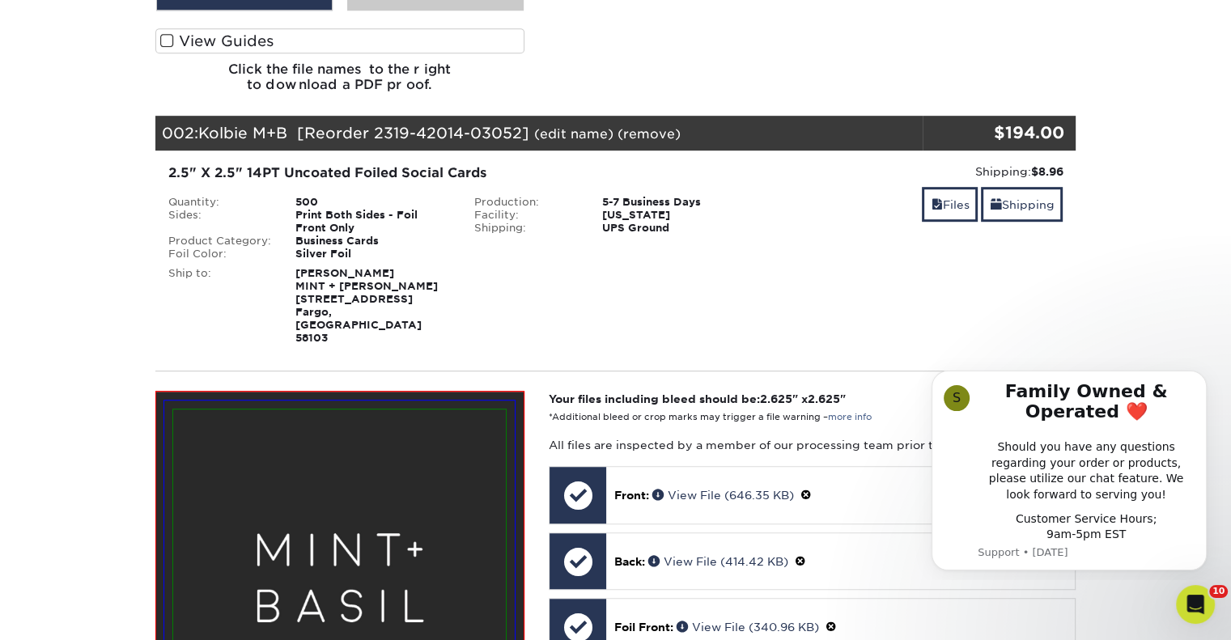
scroll to position [1052, 0]
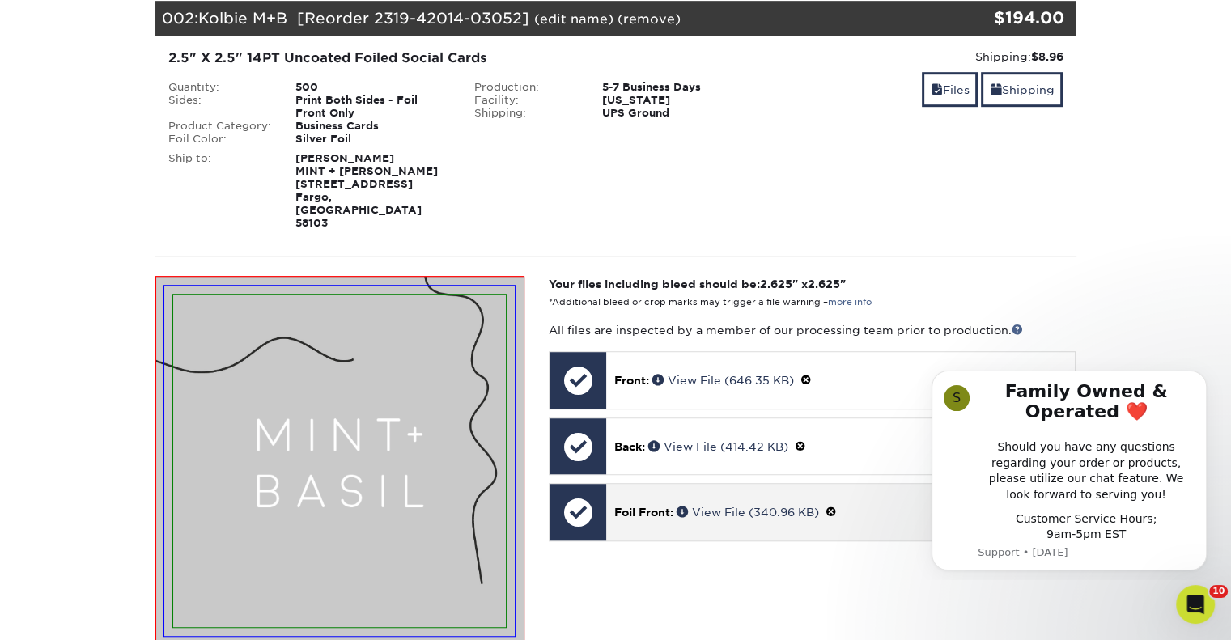
click at [746, 484] on div "Foil Front: View File (340.96 KB)" at bounding box center [840, 512] width 469 height 56
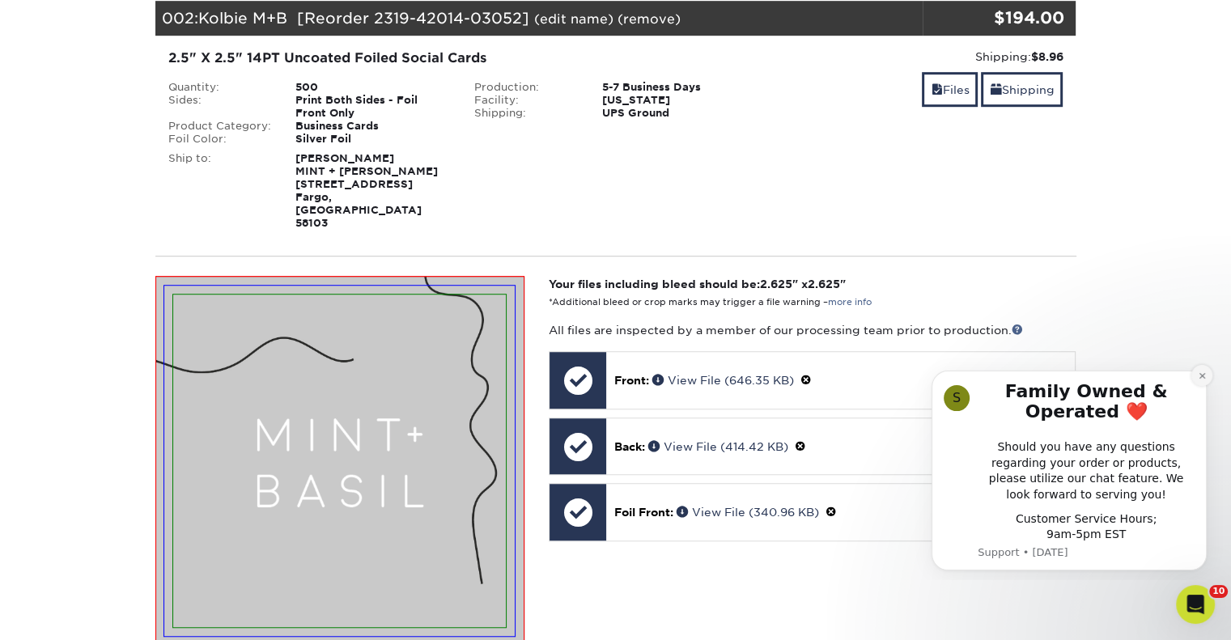
click at [1200, 376] on icon "Dismiss notification" at bounding box center [1202, 376] width 9 height 9
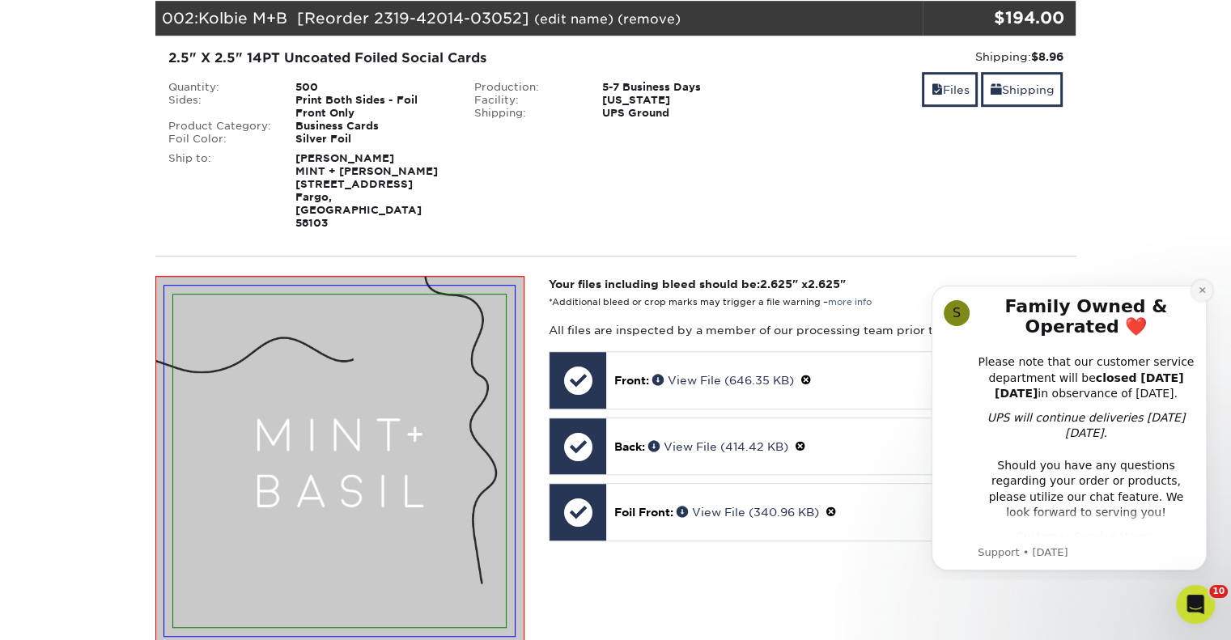
click at [1205, 295] on icon "Dismiss notification" at bounding box center [1202, 290] width 9 height 9
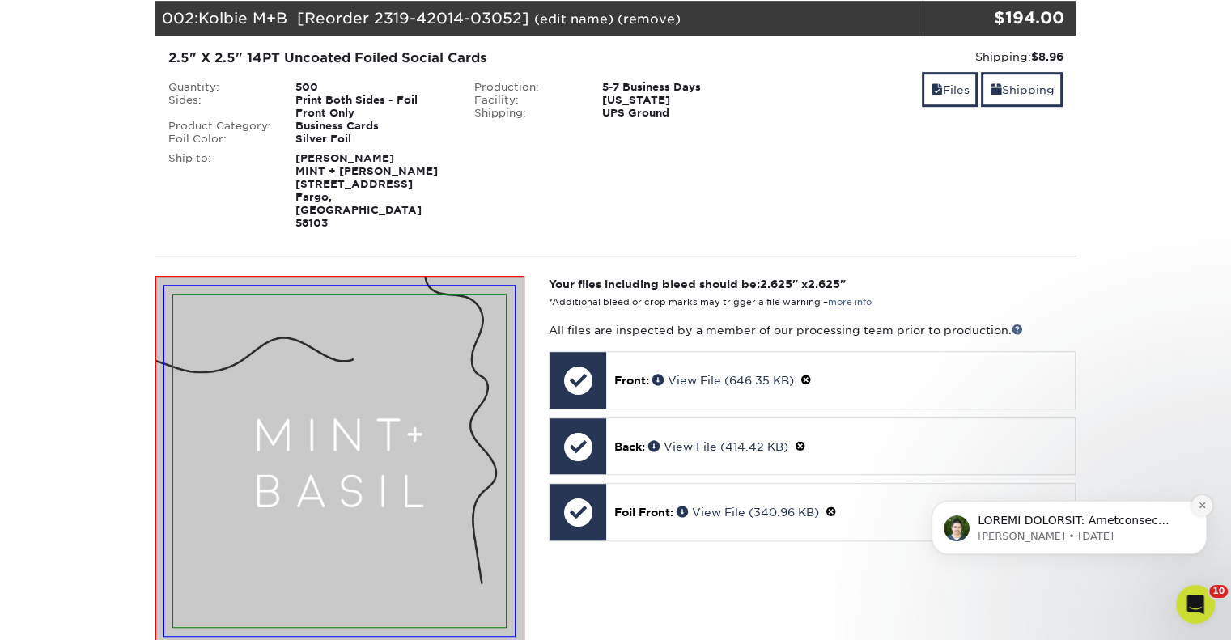
click at [1204, 504] on icon "Dismiss notification" at bounding box center [1202, 505] width 9 height 9
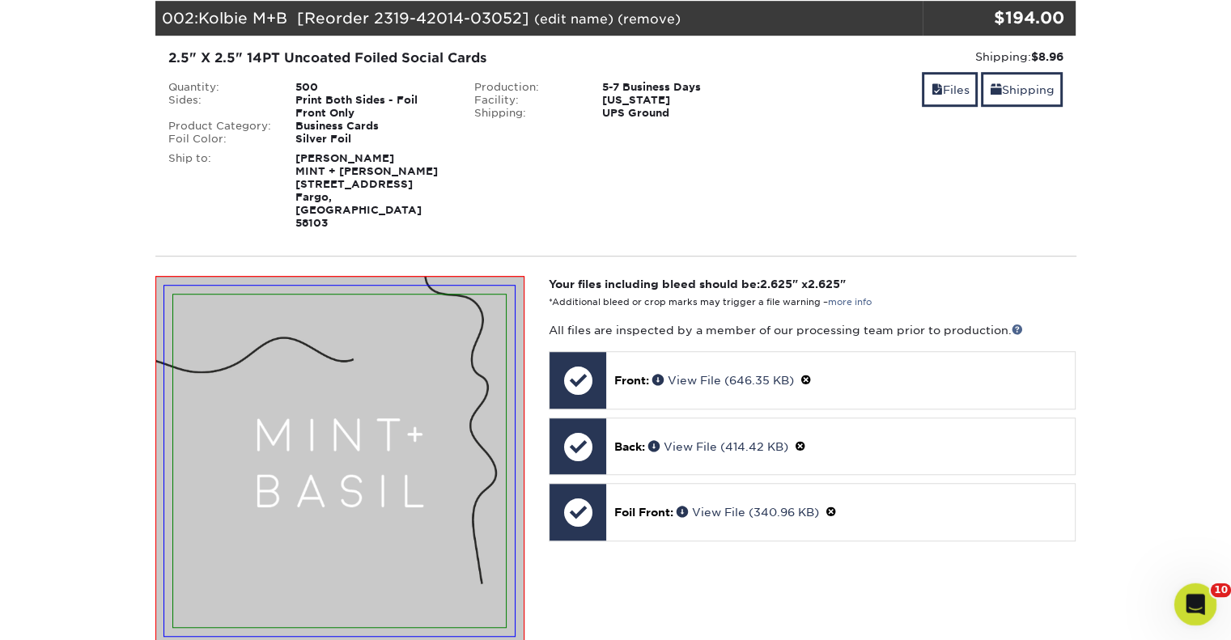
click at [1192, 608] on icon "Open Intercom Messenger" at bounding box center [1193, 602] width 27 height 27
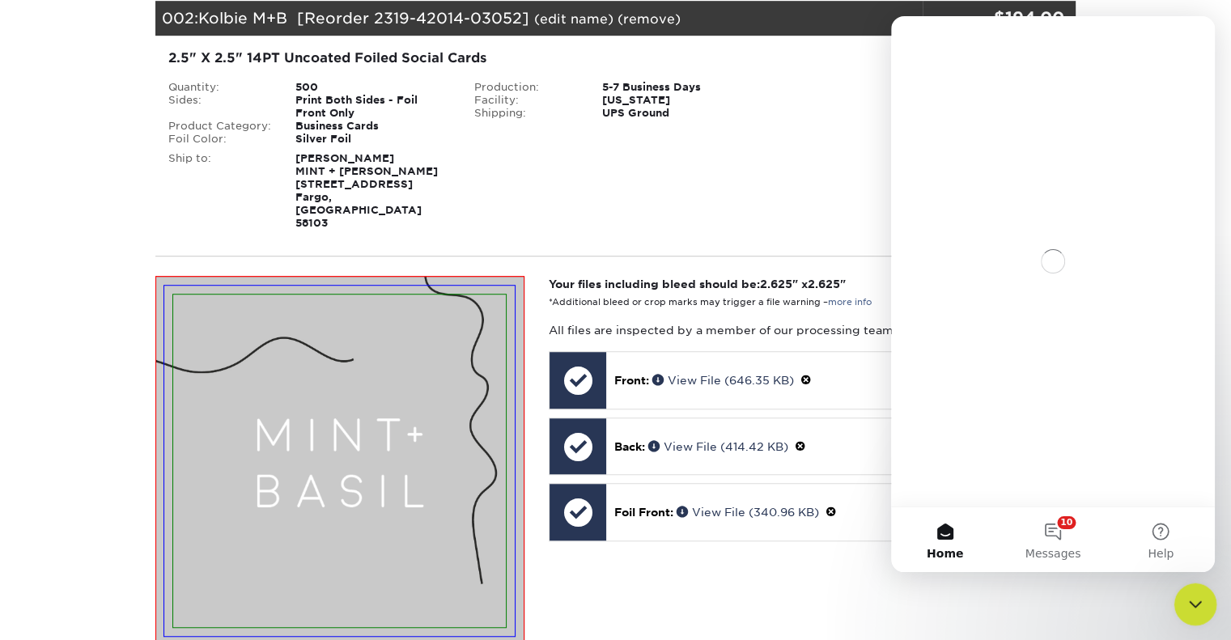
scroll to position [0, 0]
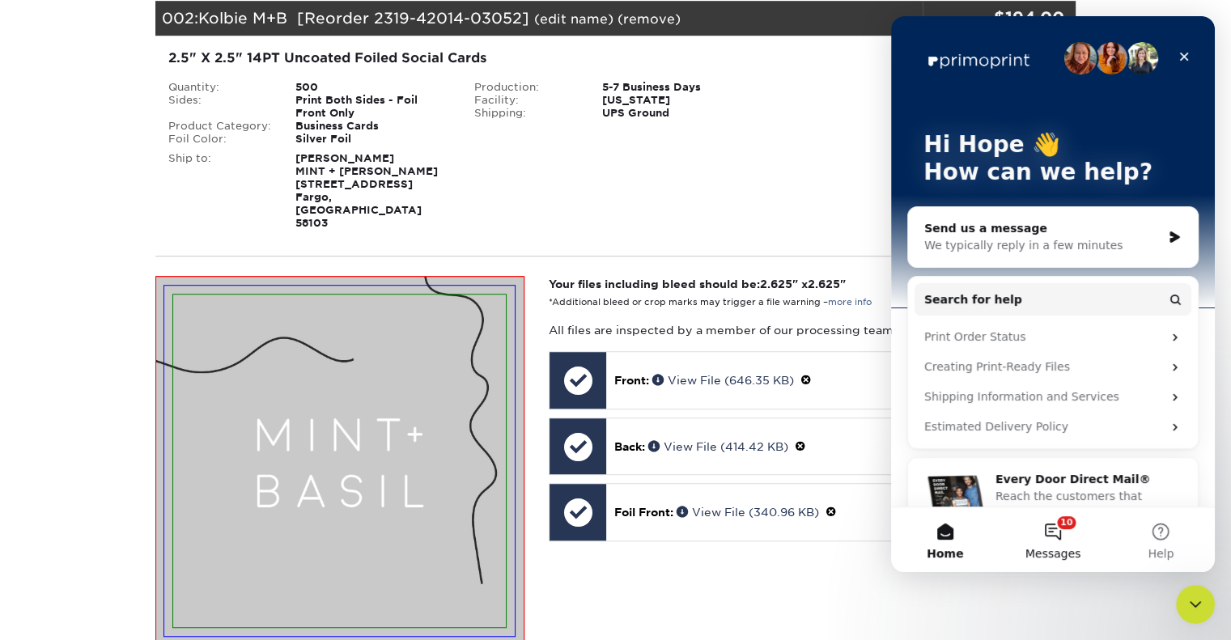
click at [1057, 539] on button "10 Messages" at bounding box center [1053, 540] width 108 height 65
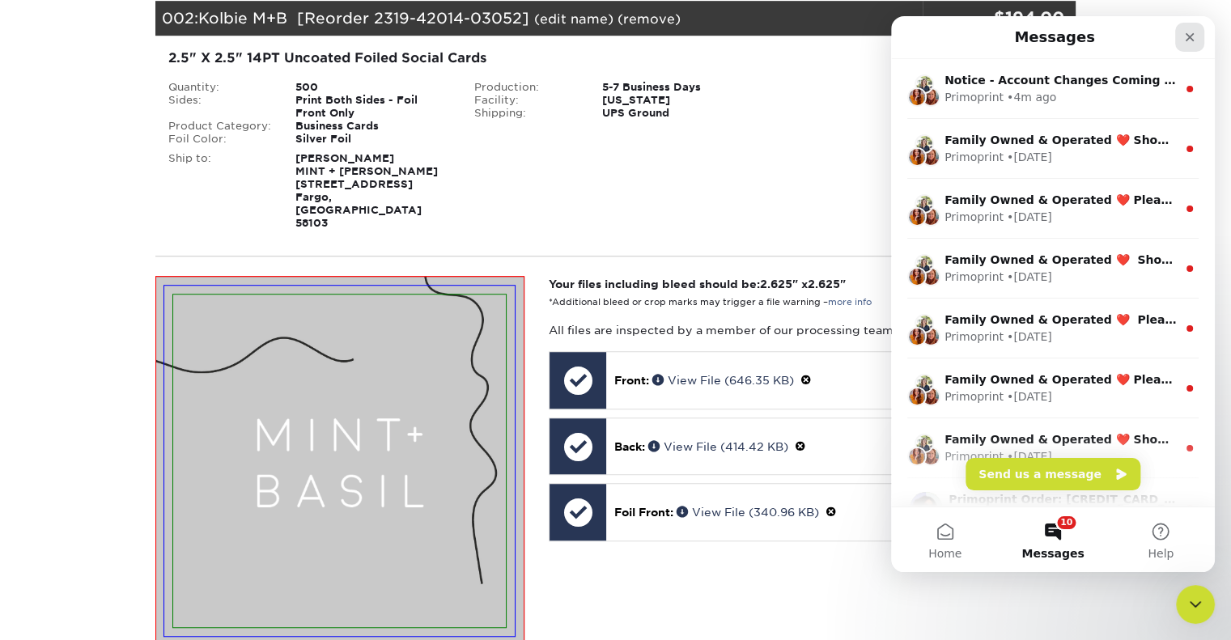
click at [1196, 38] on icon "Close" at bounding box center [1189, 37] width 13 height 13
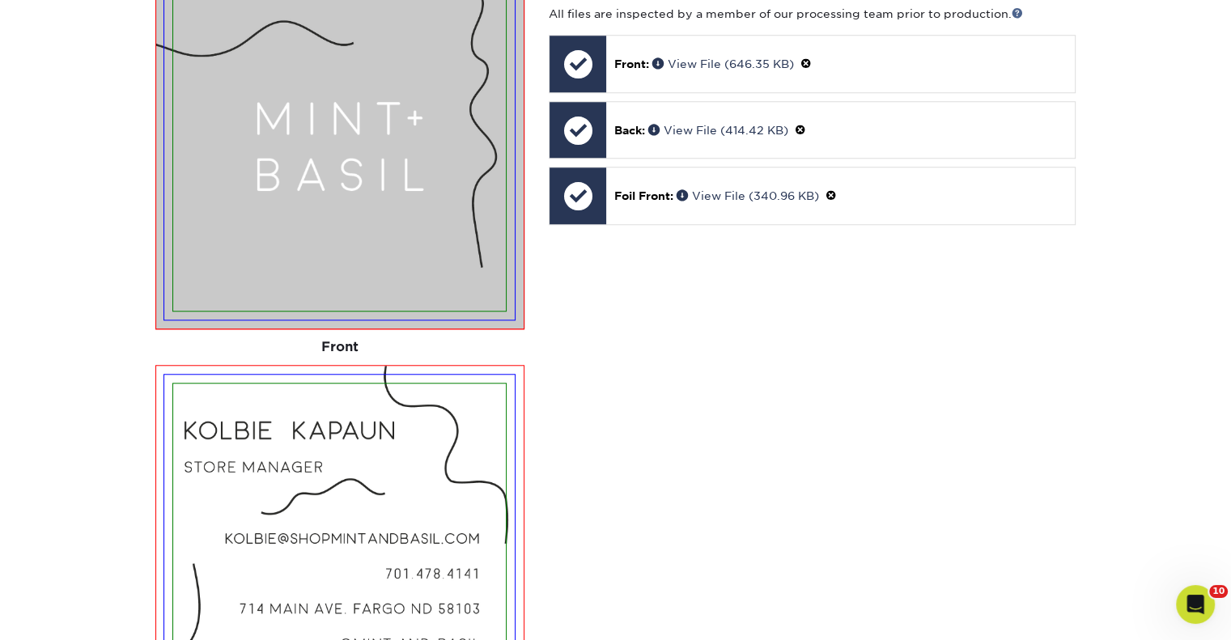
scroll to position [1457, 0]
